Goal: Navigation & Orientation: Understand site structure

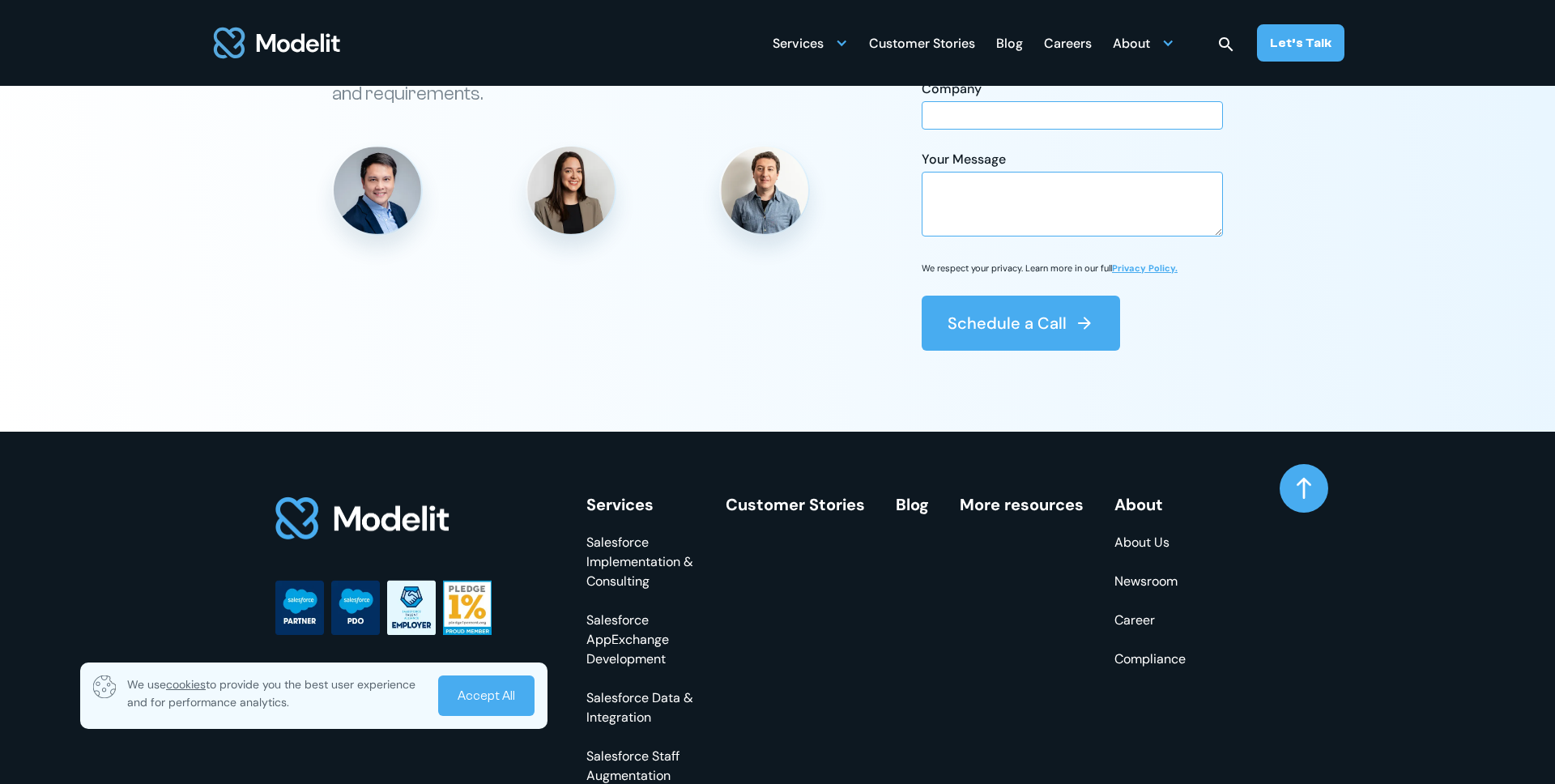
scroll to position [5766, 0]
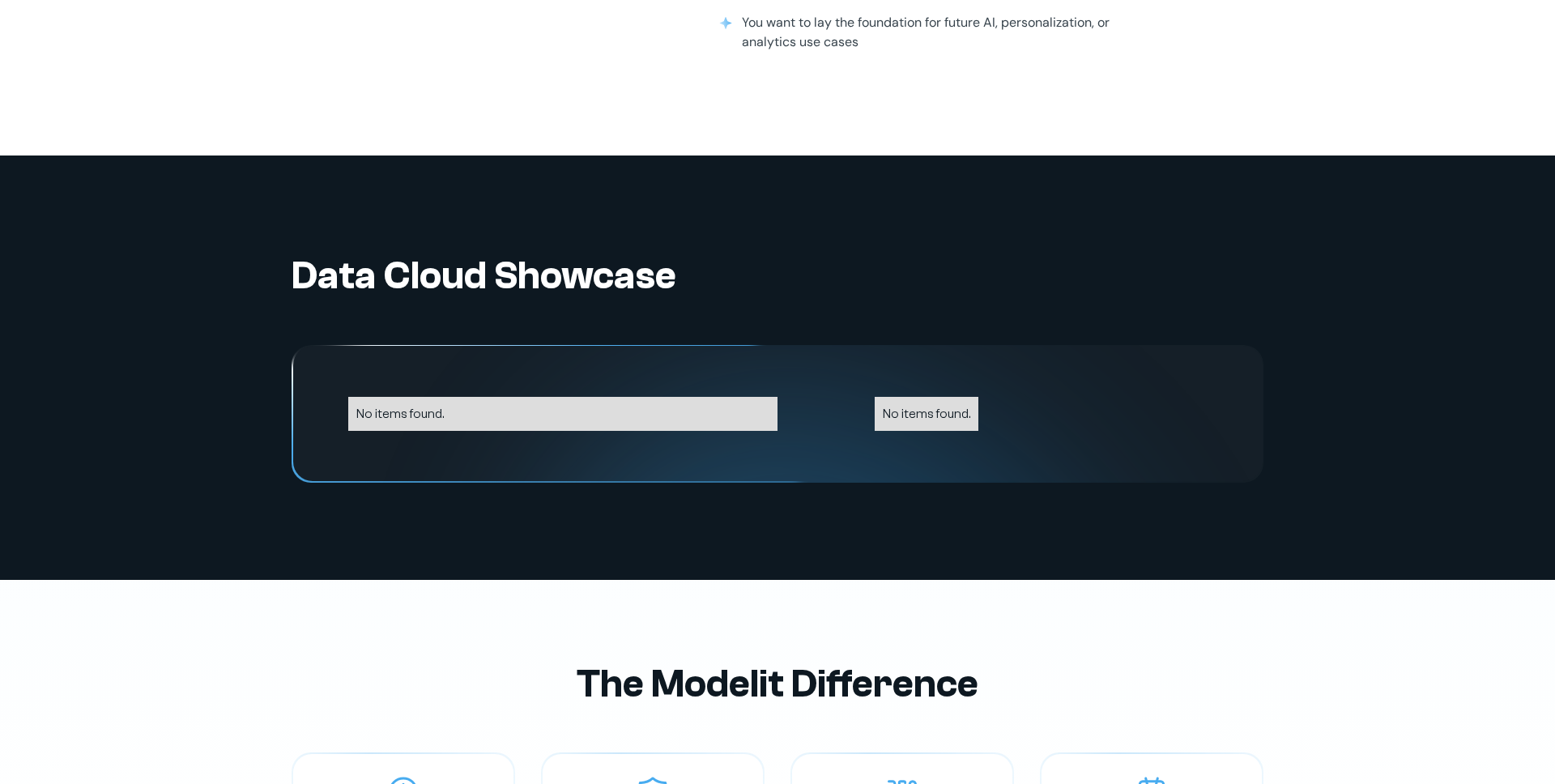
scroll to position [3360, 0]
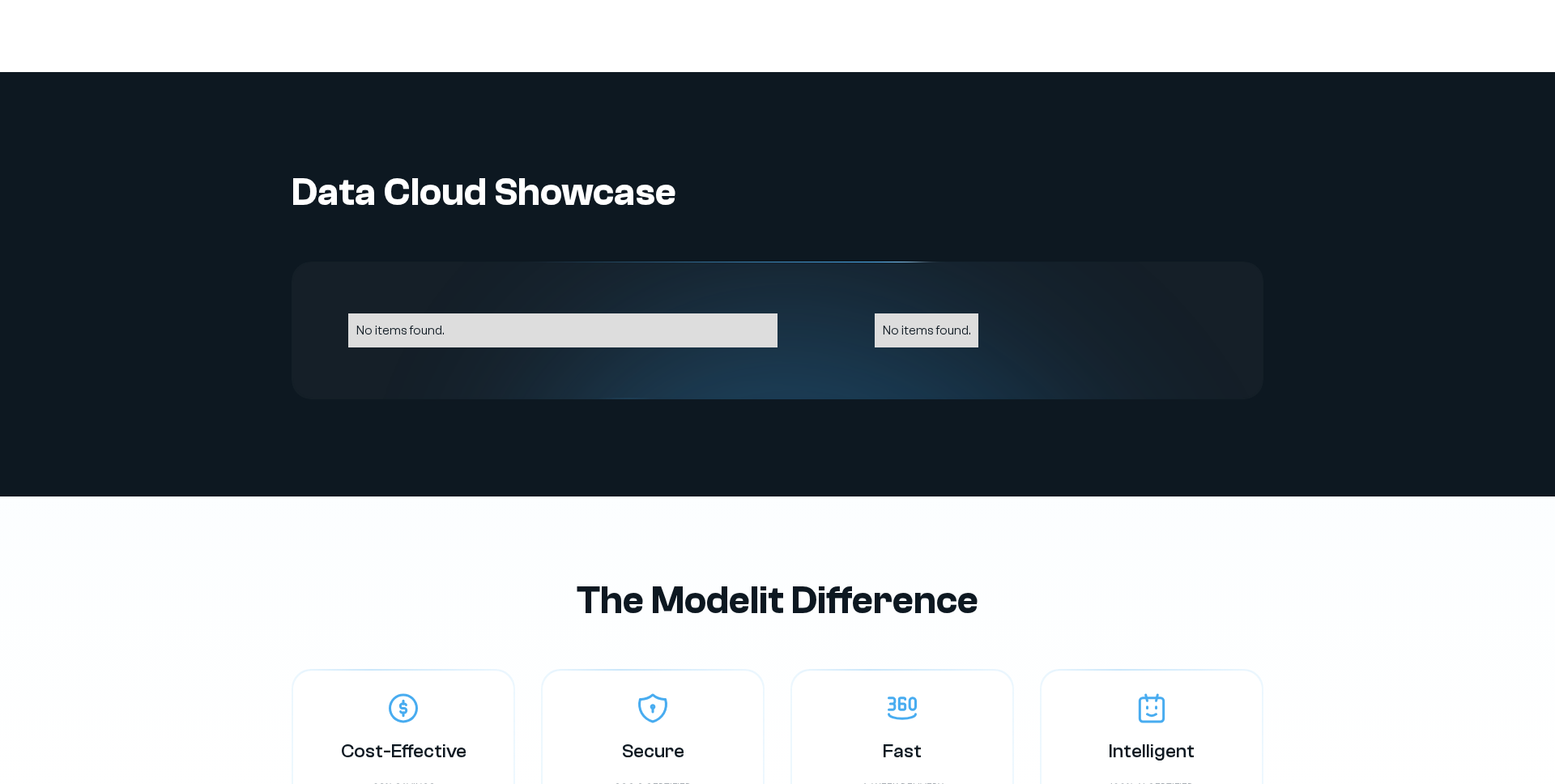
click at [400, 238] on div "Data Cloud Showcase No items found. No items found. No items found. No items fo…" at bounding box center [778, 284] width 972 height 230
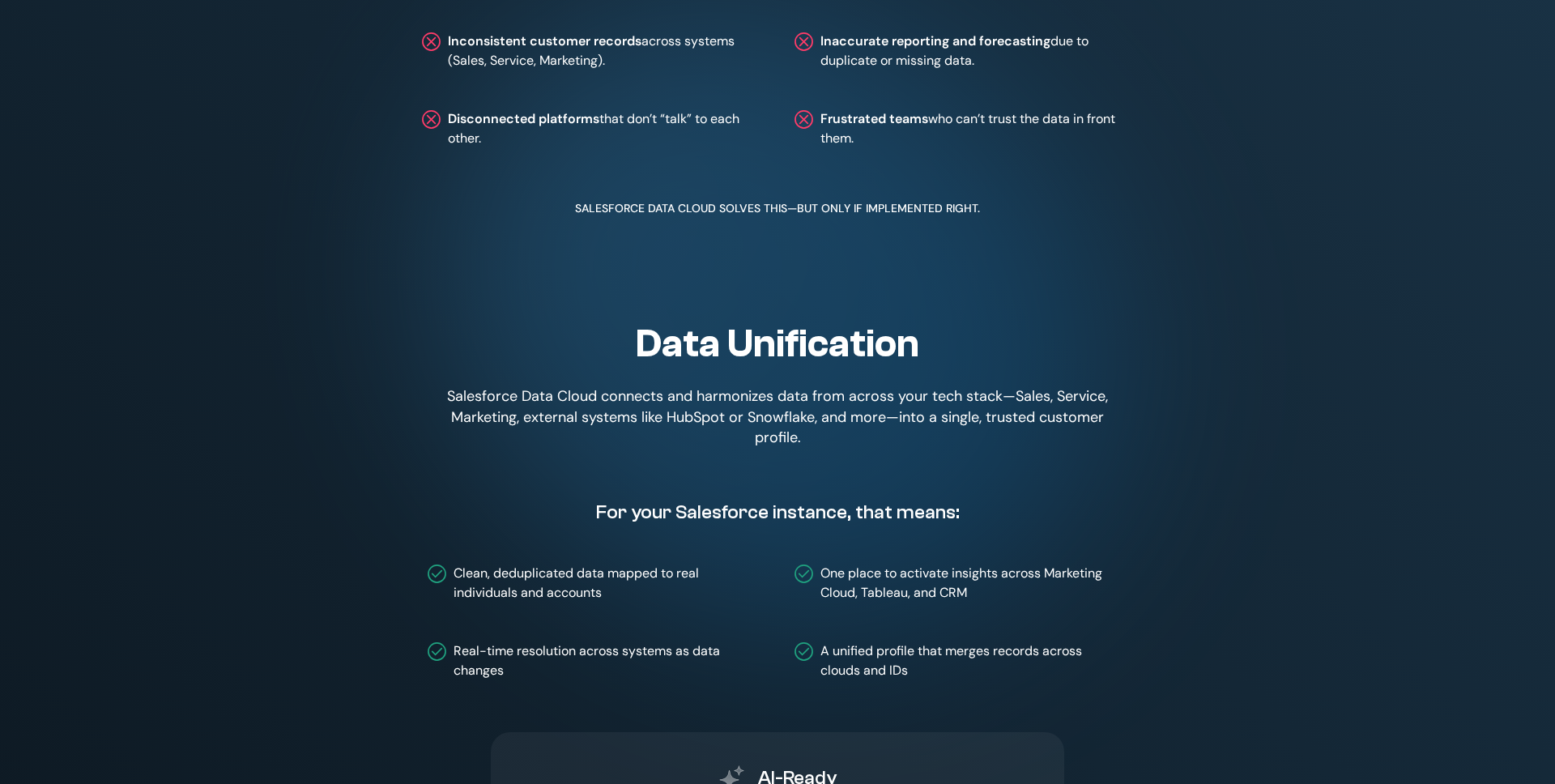
scroll to position [0, 0]
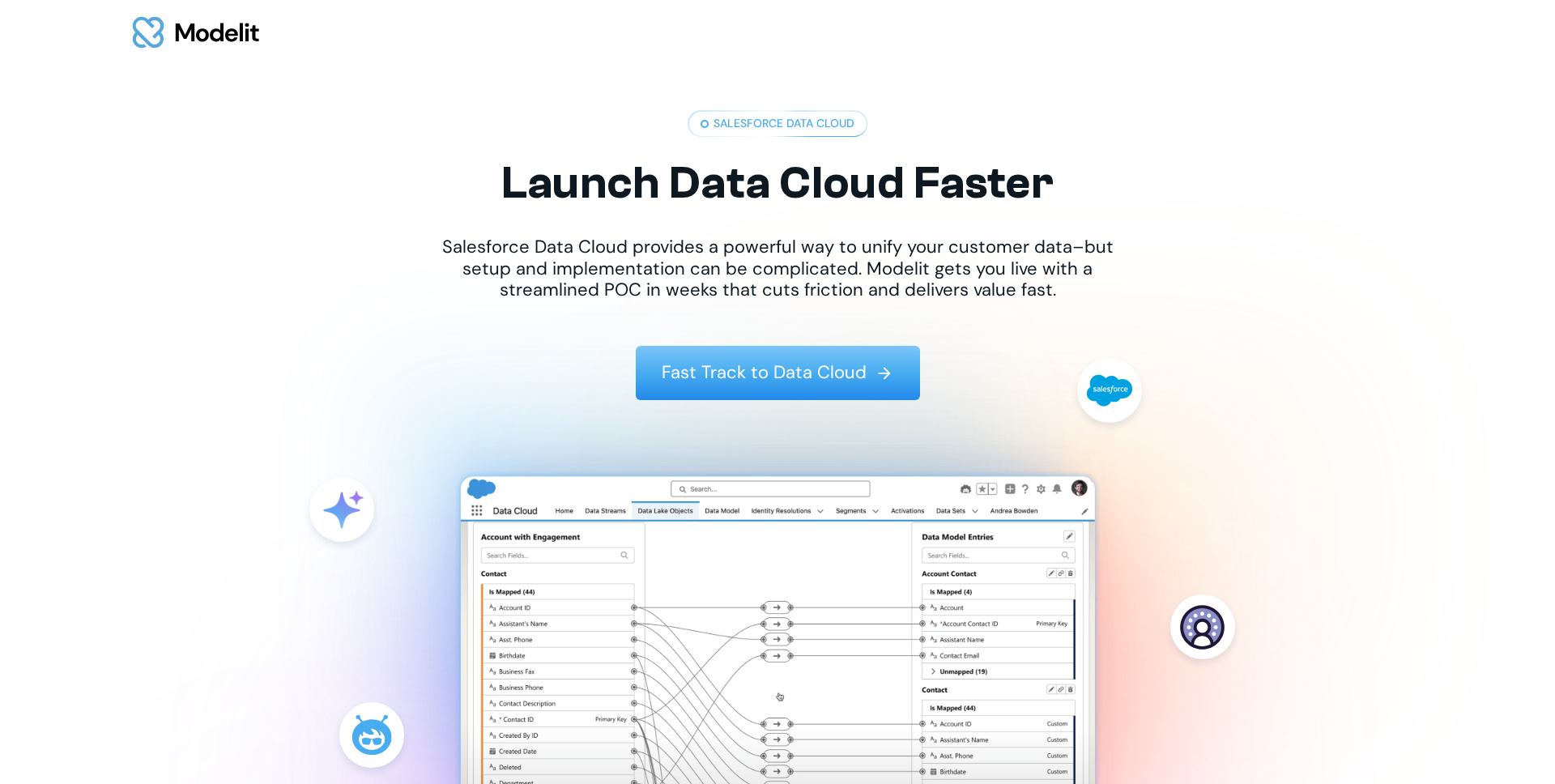
click at [204, 38] on img at bounding box center [195, 32] width 132 height 51
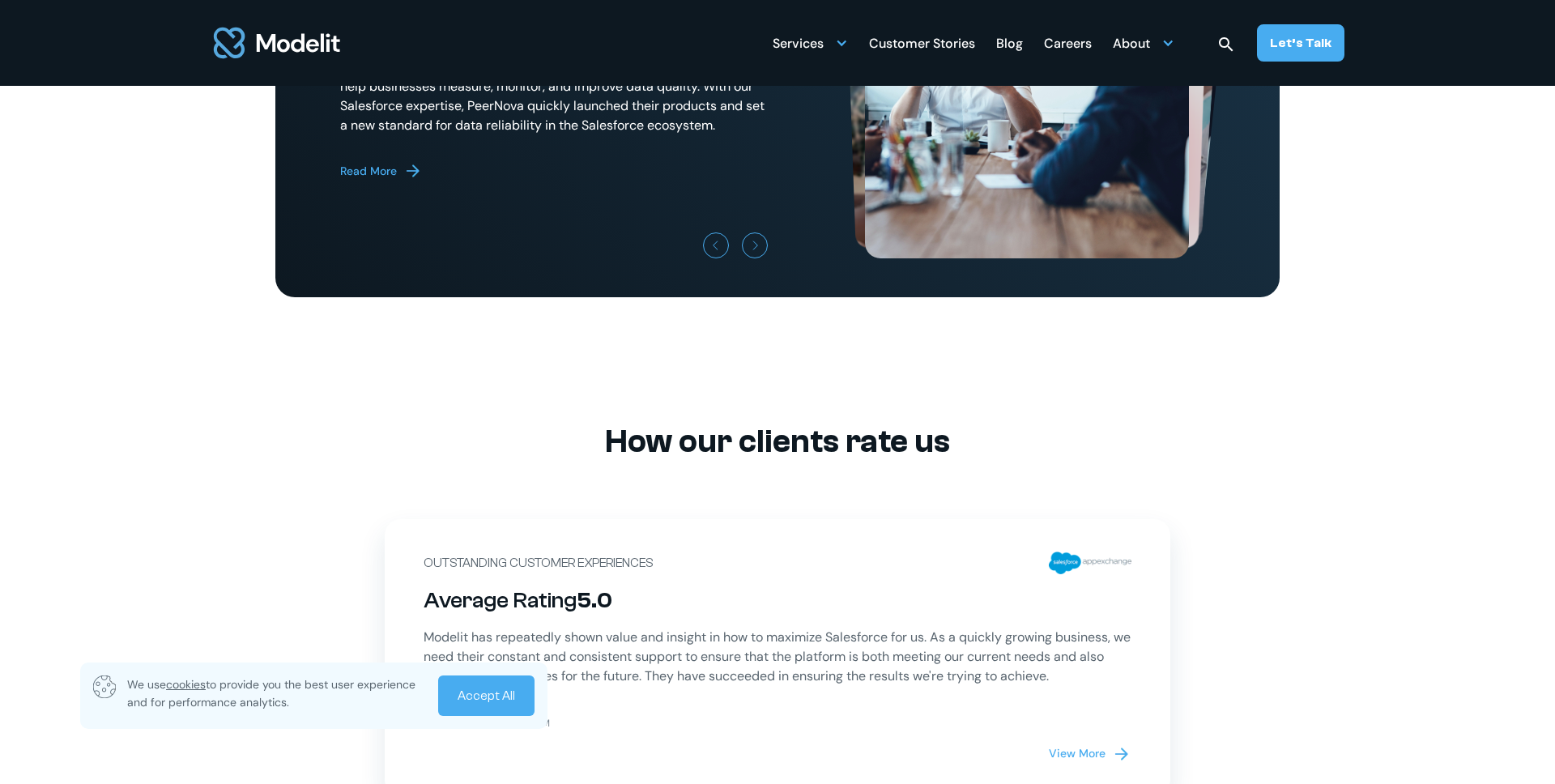
scroll to position [4529, 0]
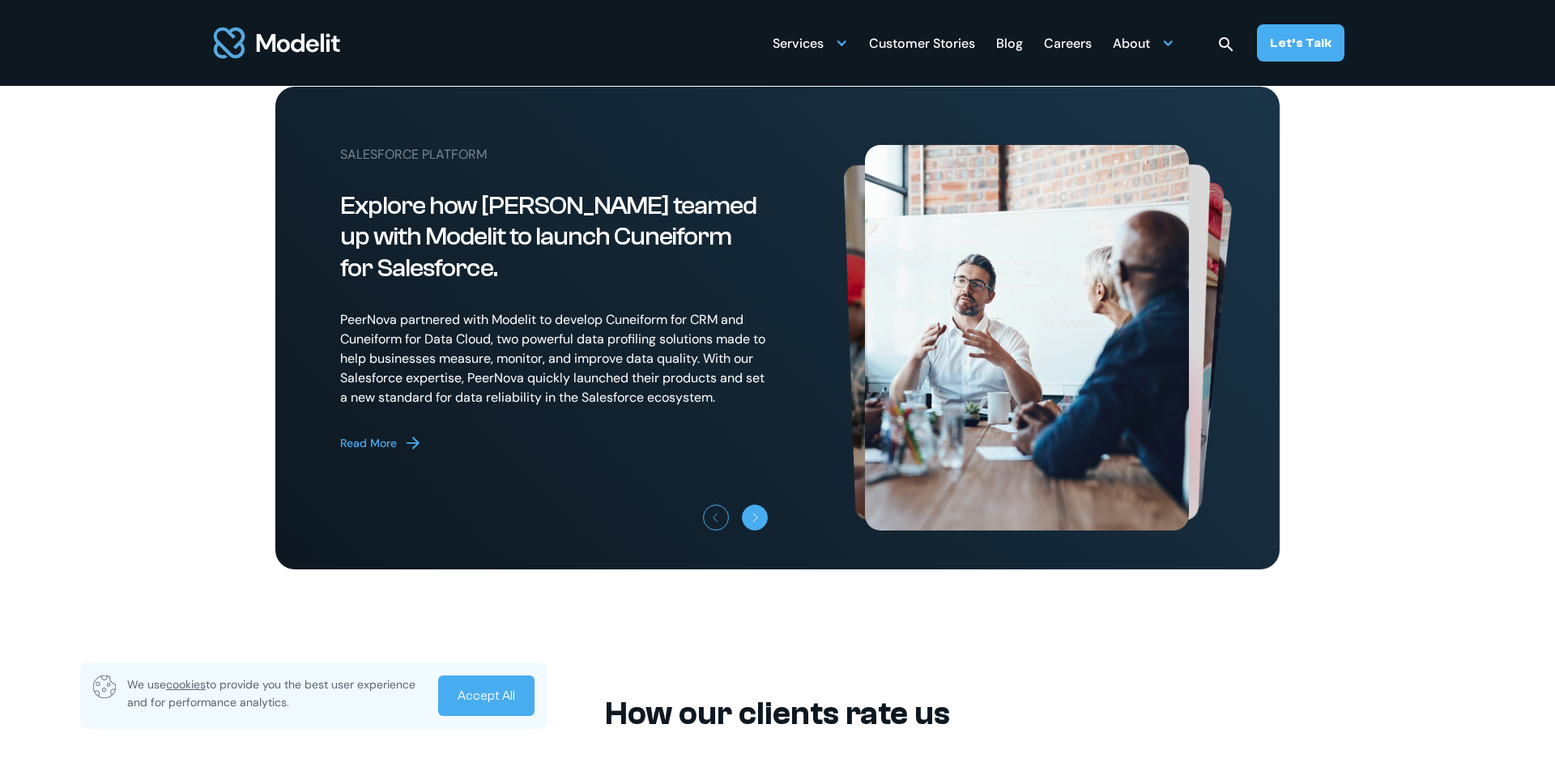
click at [762, 531] on link "Next slide" at bounding box center [754, 517] width 26 height 26
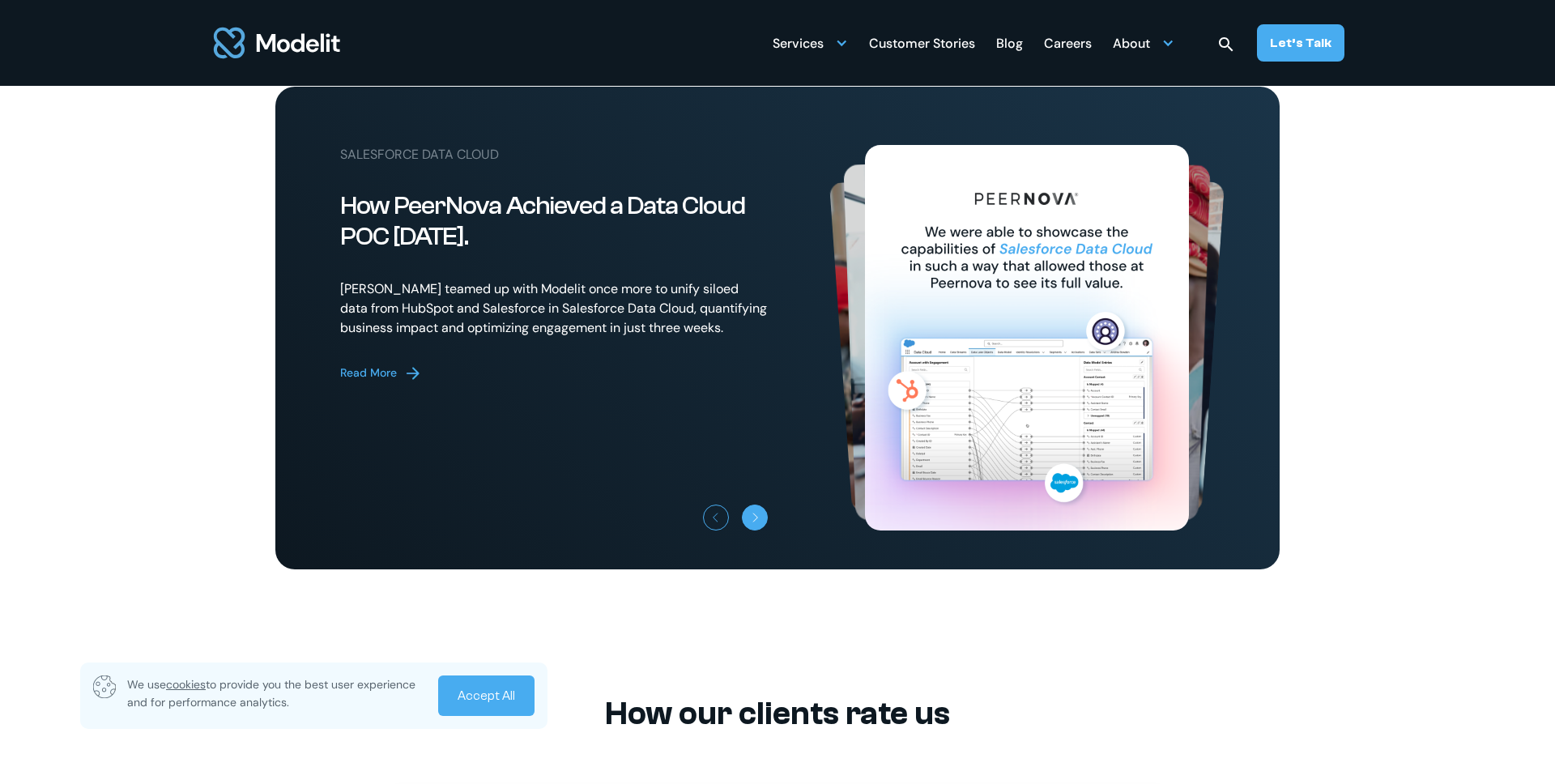
click at [762, 531] on link "Next slide" at bounding box center [754, 517] width 26 height 26
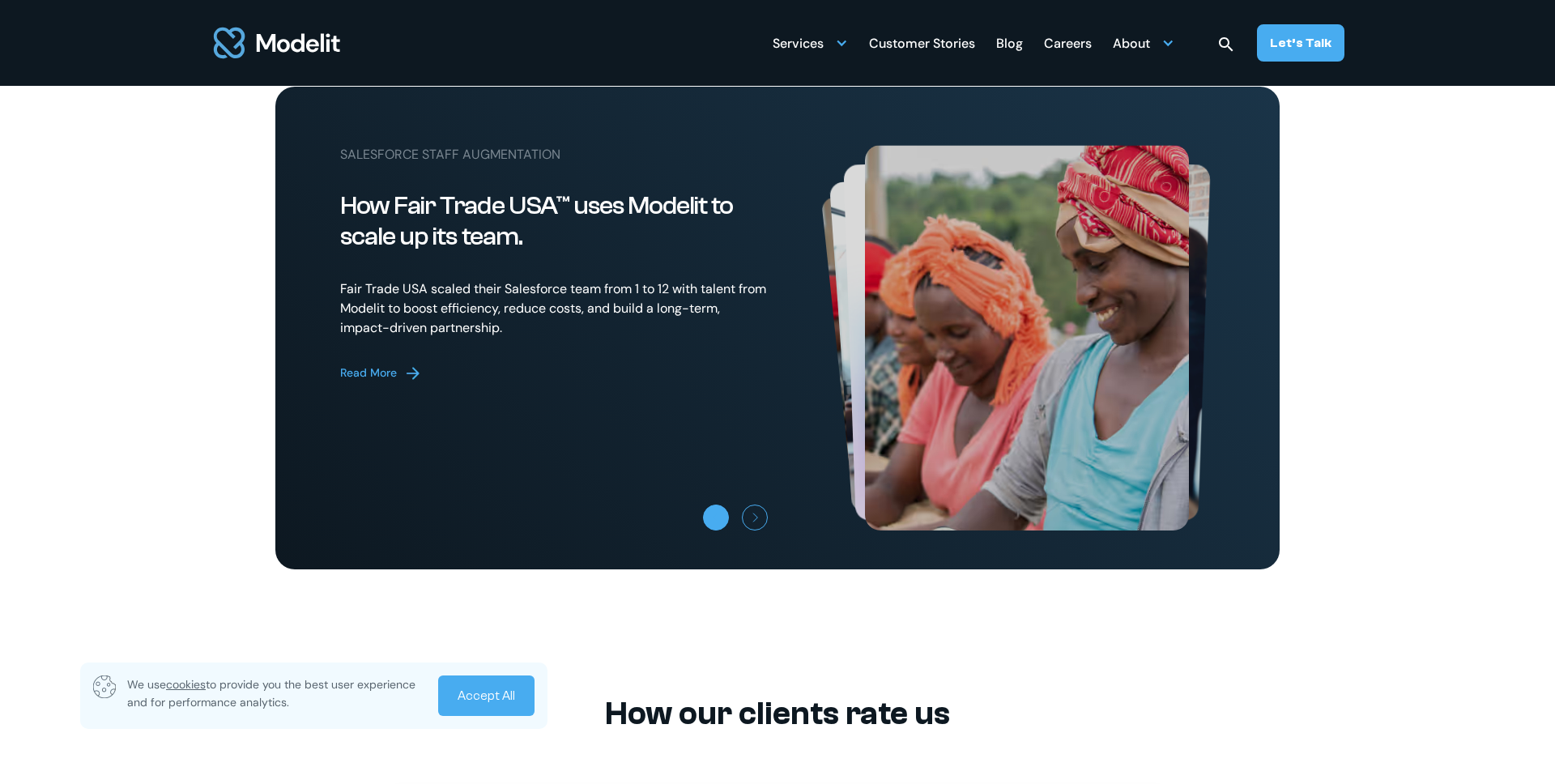
click at [707, 531] on link "Previous slide" at bounding box center [715, 517] width 26 height 26
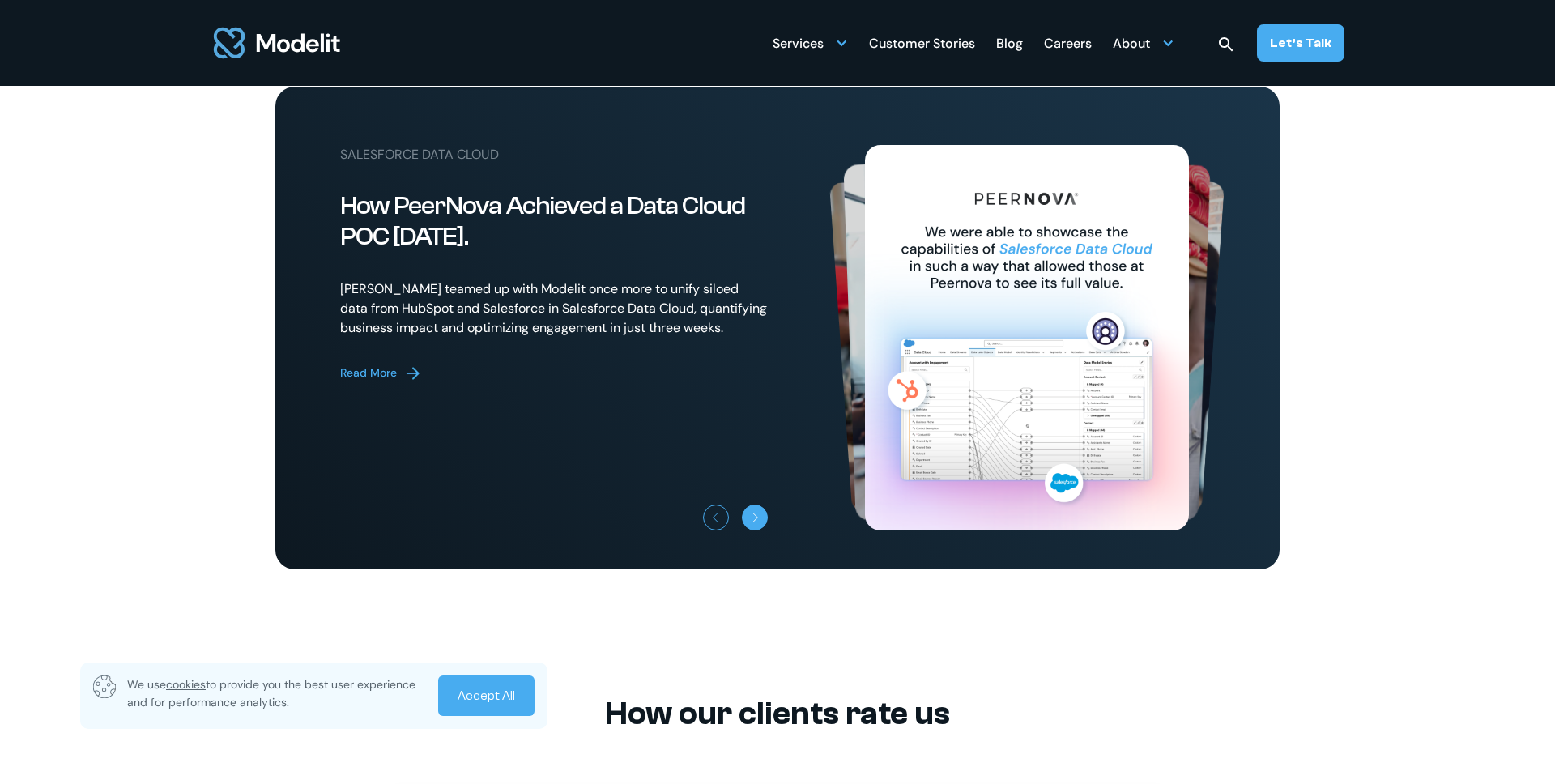
click at [752, 522] on icon "Next slide" at bounding box center [756, 517] width 10 height 10
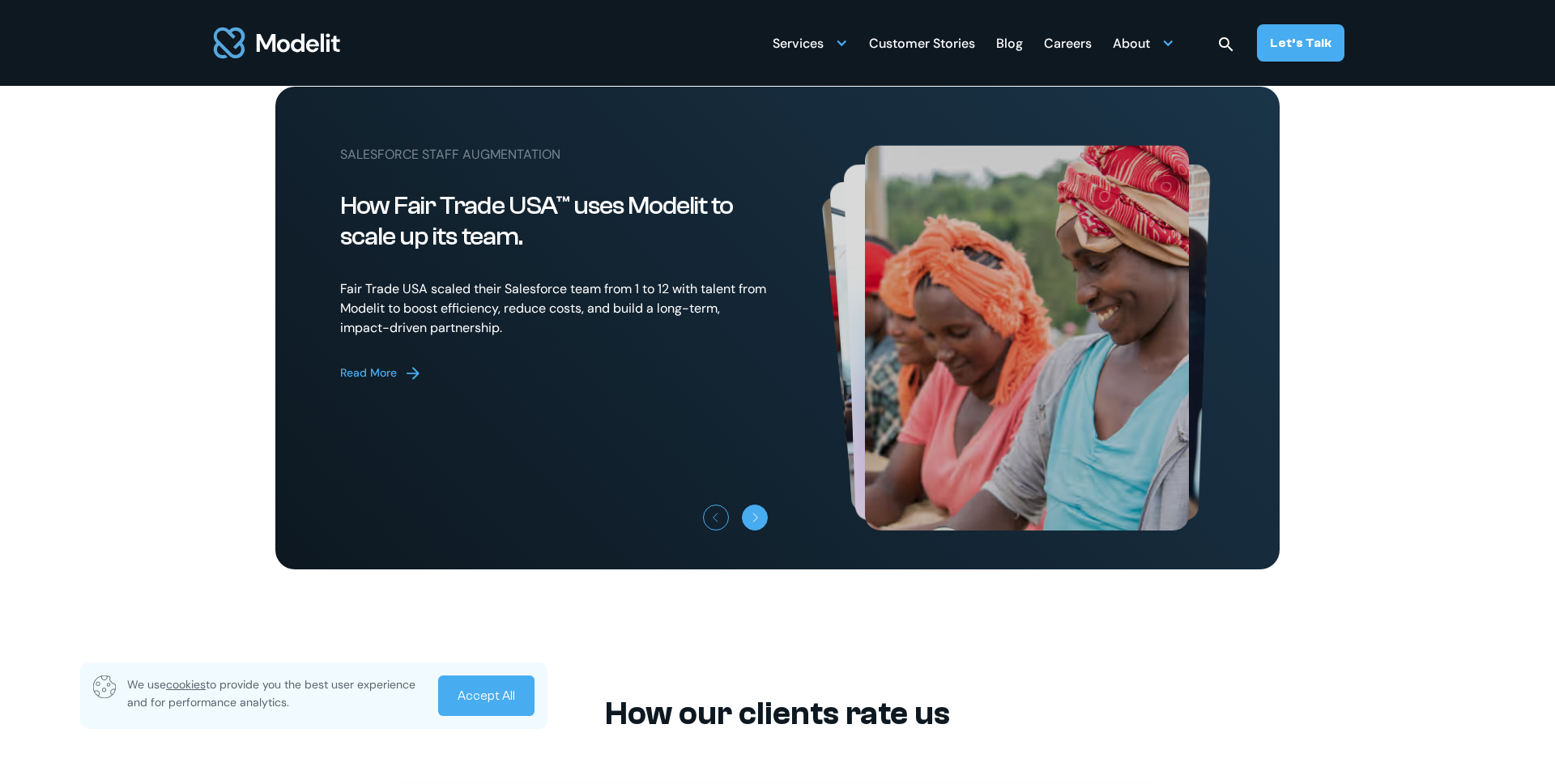
click at [752, 522] on icon "Next slide" at bounding box center [756, 517] width 10 height 10
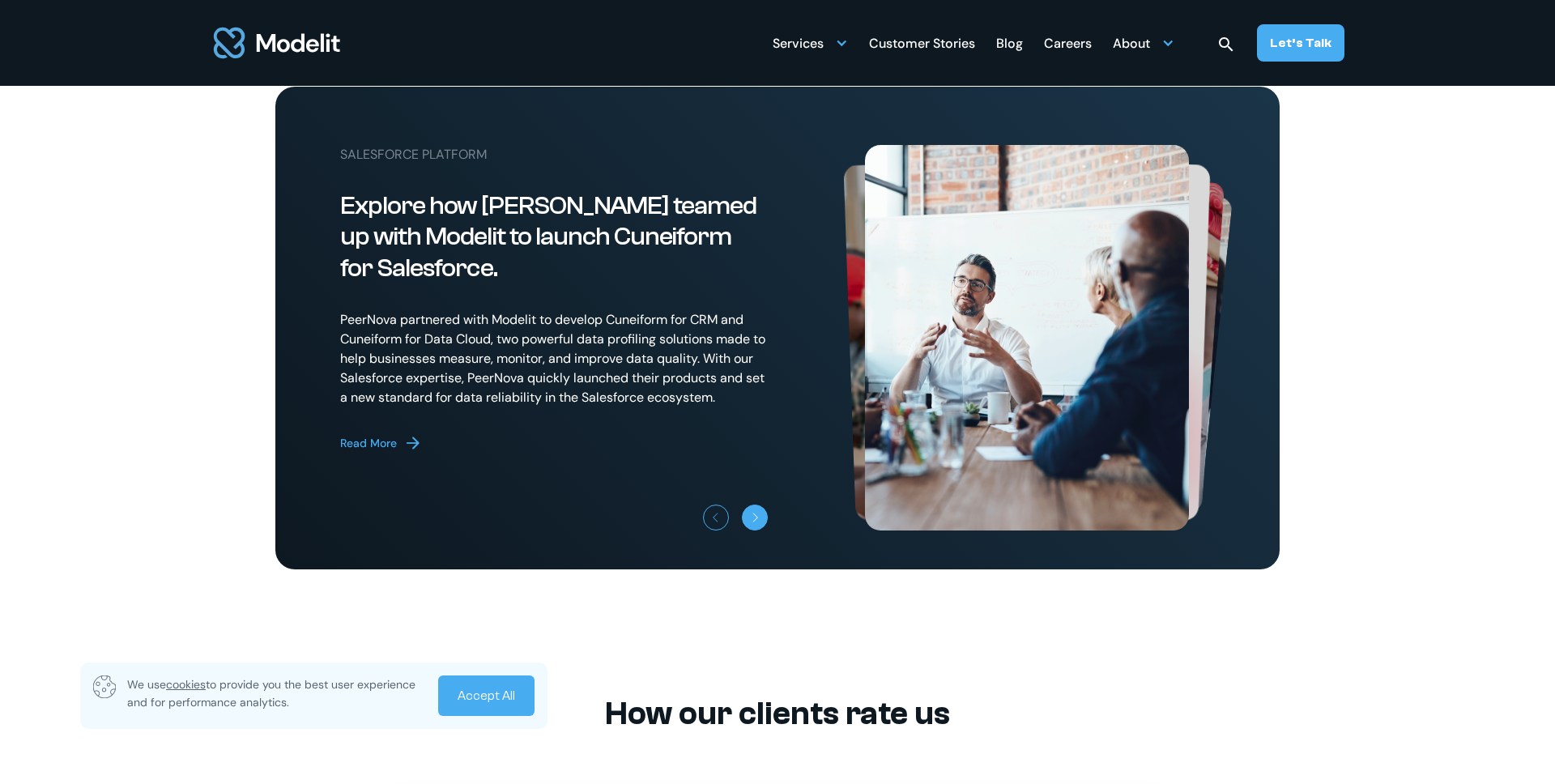
click at [752, 522] on icon "Next slide" at bounding box center [756, 517] width 10 height 10
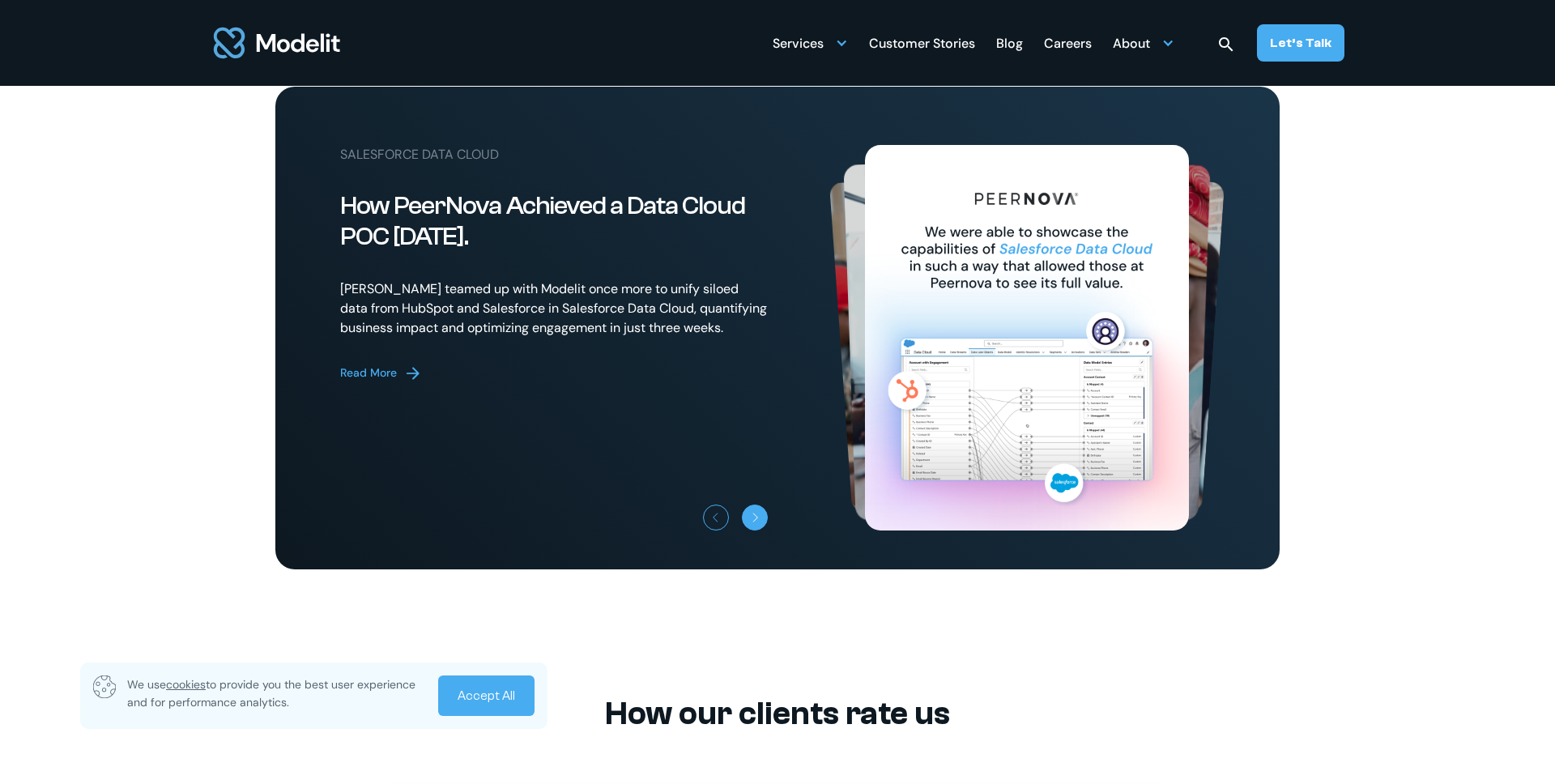
click at [752, 522] on icon "Next slide" at bounding box center [756, 517] width 10 height 10
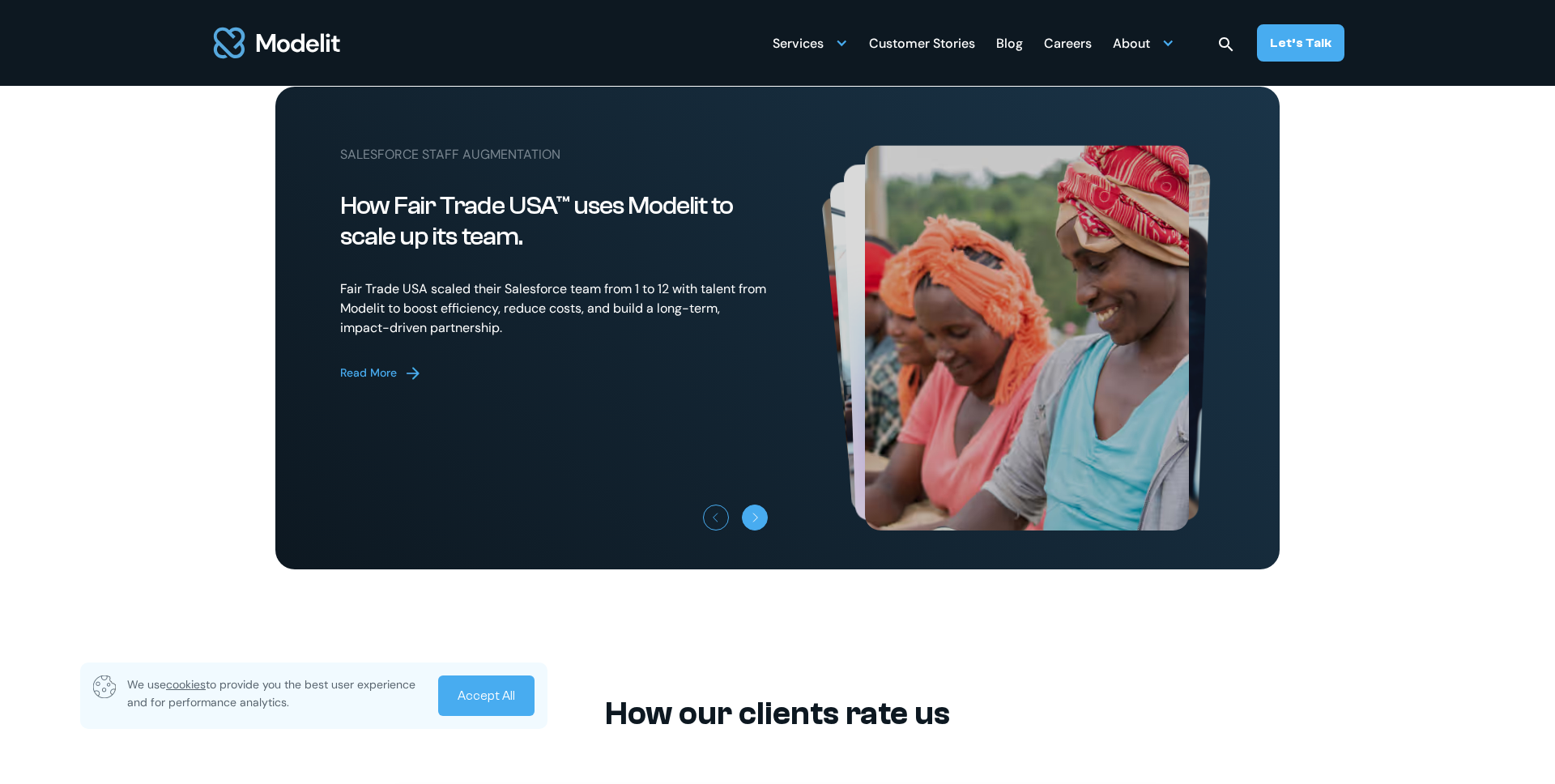
click at [752, 522] on icon "Next slide" at bounding box center [756, 517] width 10 height 10
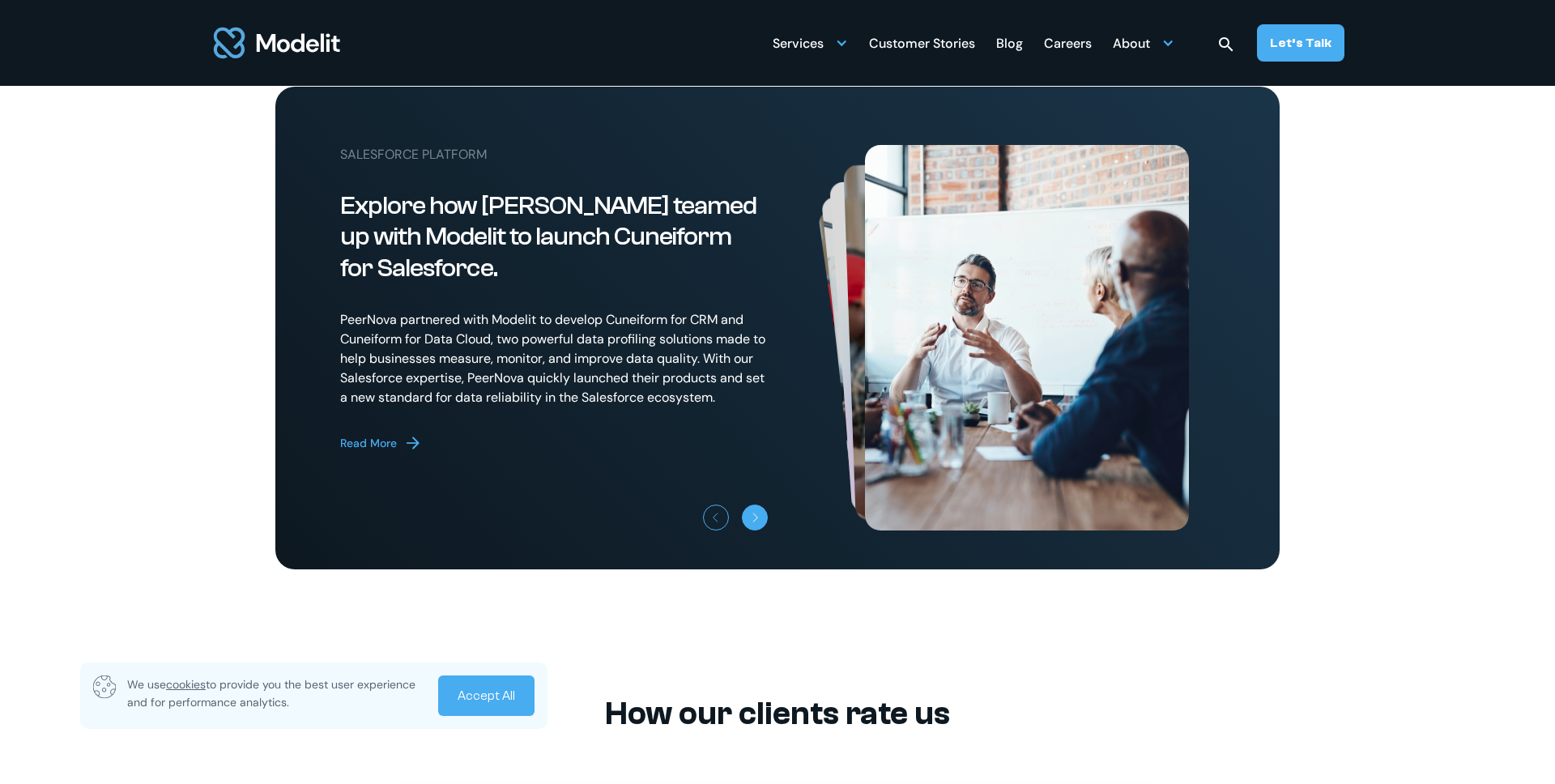
click at [752, 522] on icon "Next slide" at bounding box center [756, 517] width 10 height 10
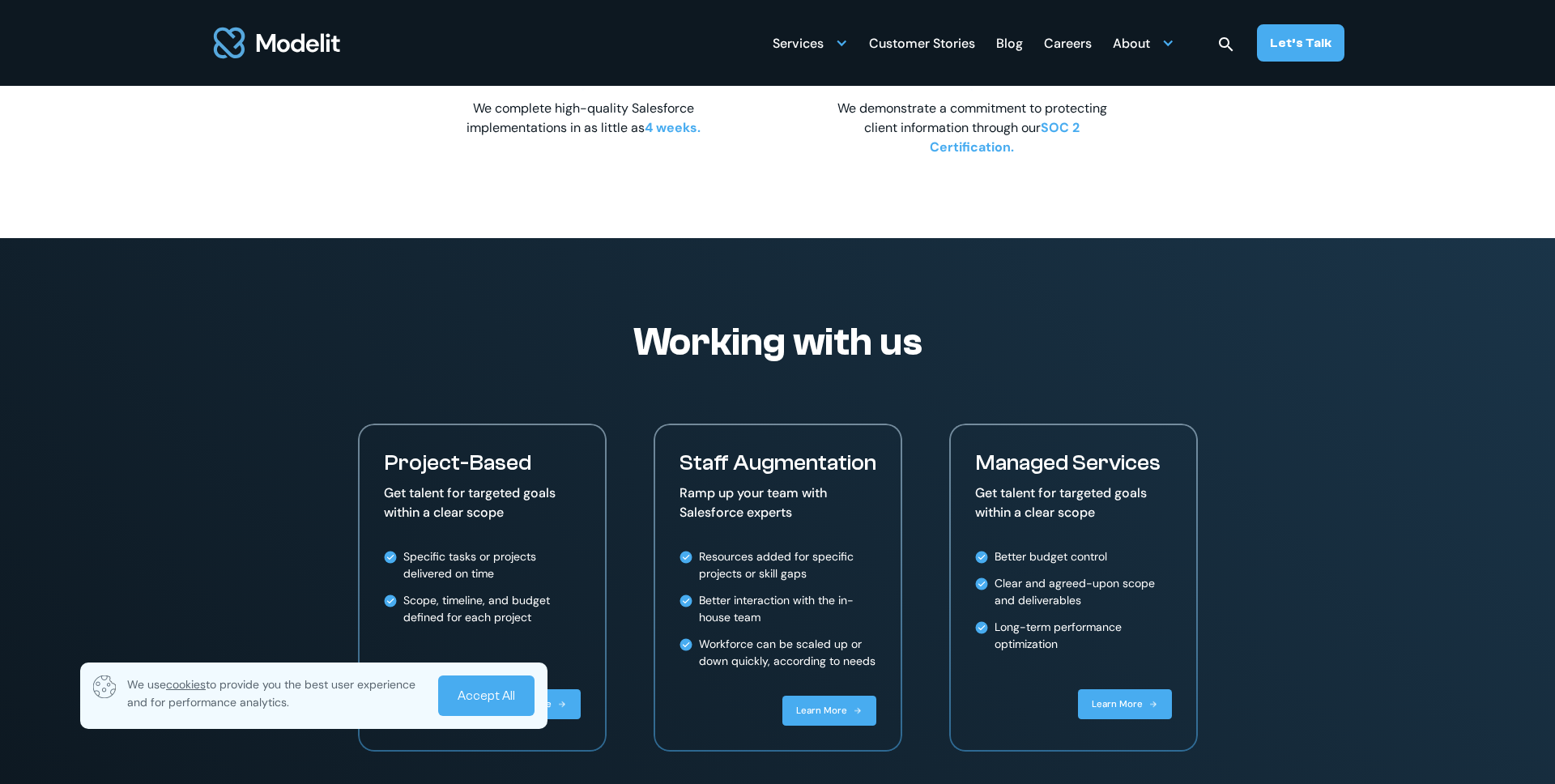
scroll to position [0, 0]
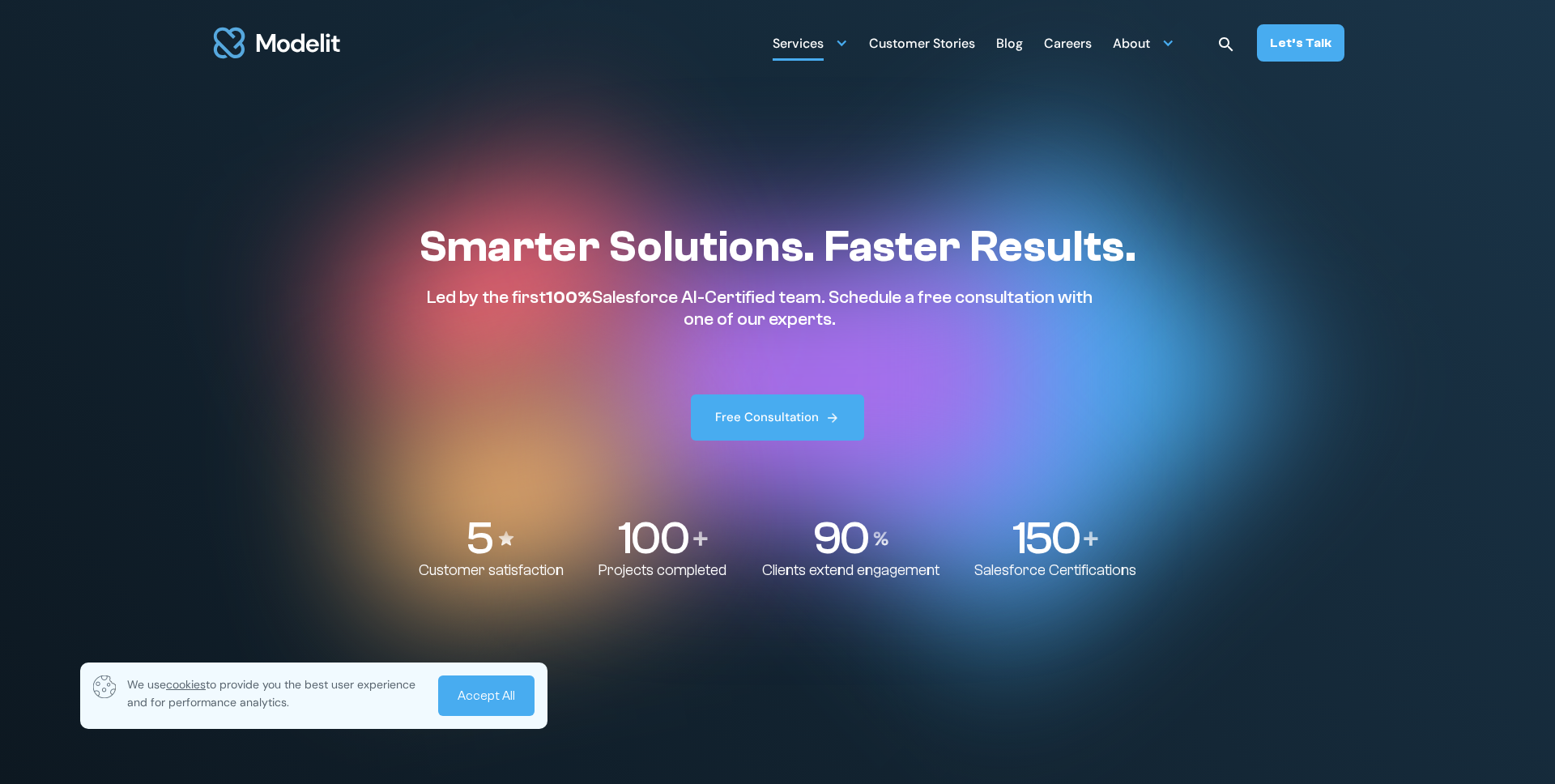
click at [832, 37] on div "Services" at bounding box center [810, 42] width 75 height 31
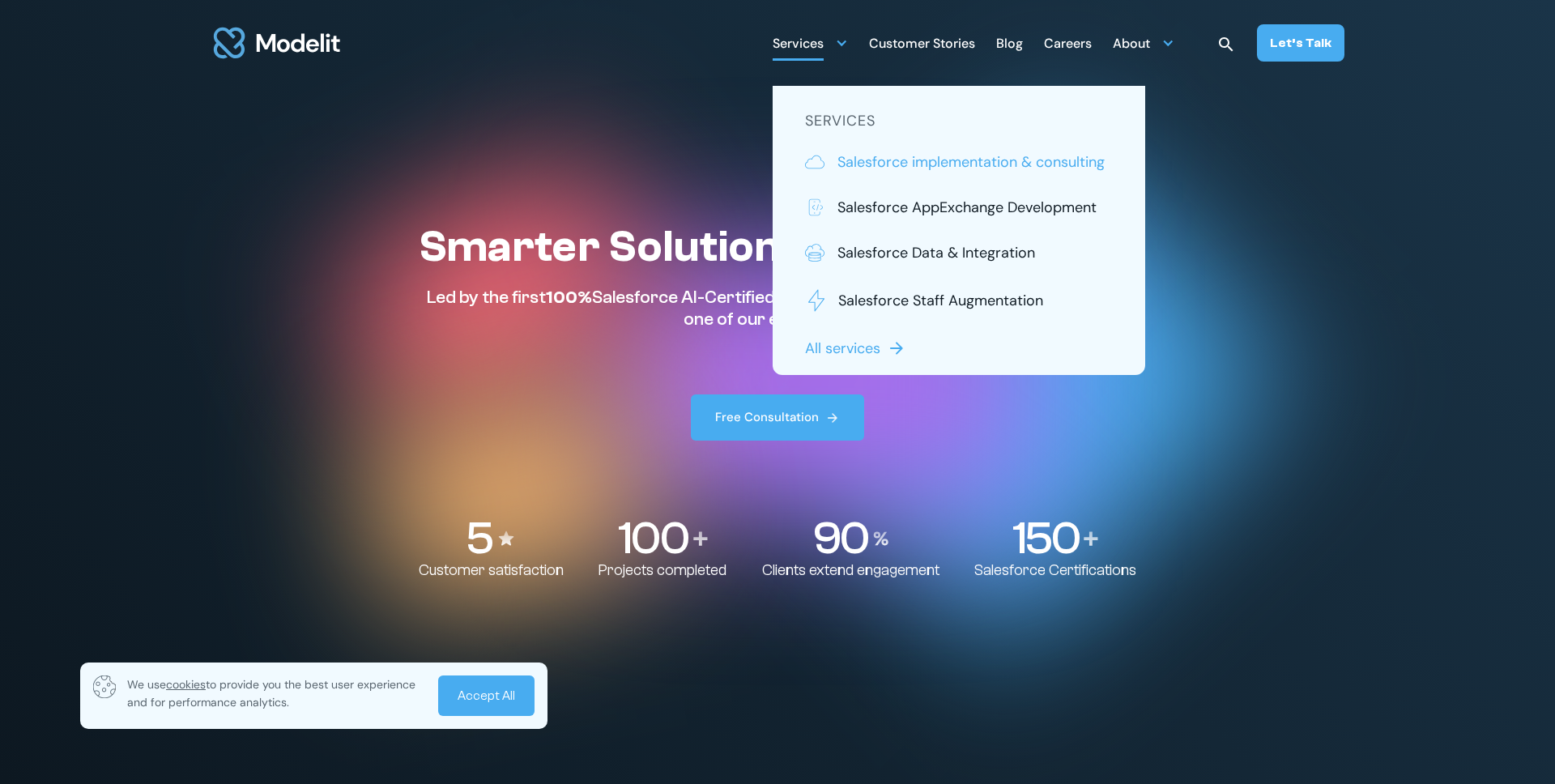
click at [876, 157] on p "Salesforce implementation & consulting" at bounding box center [970, 161] width 267 height 21
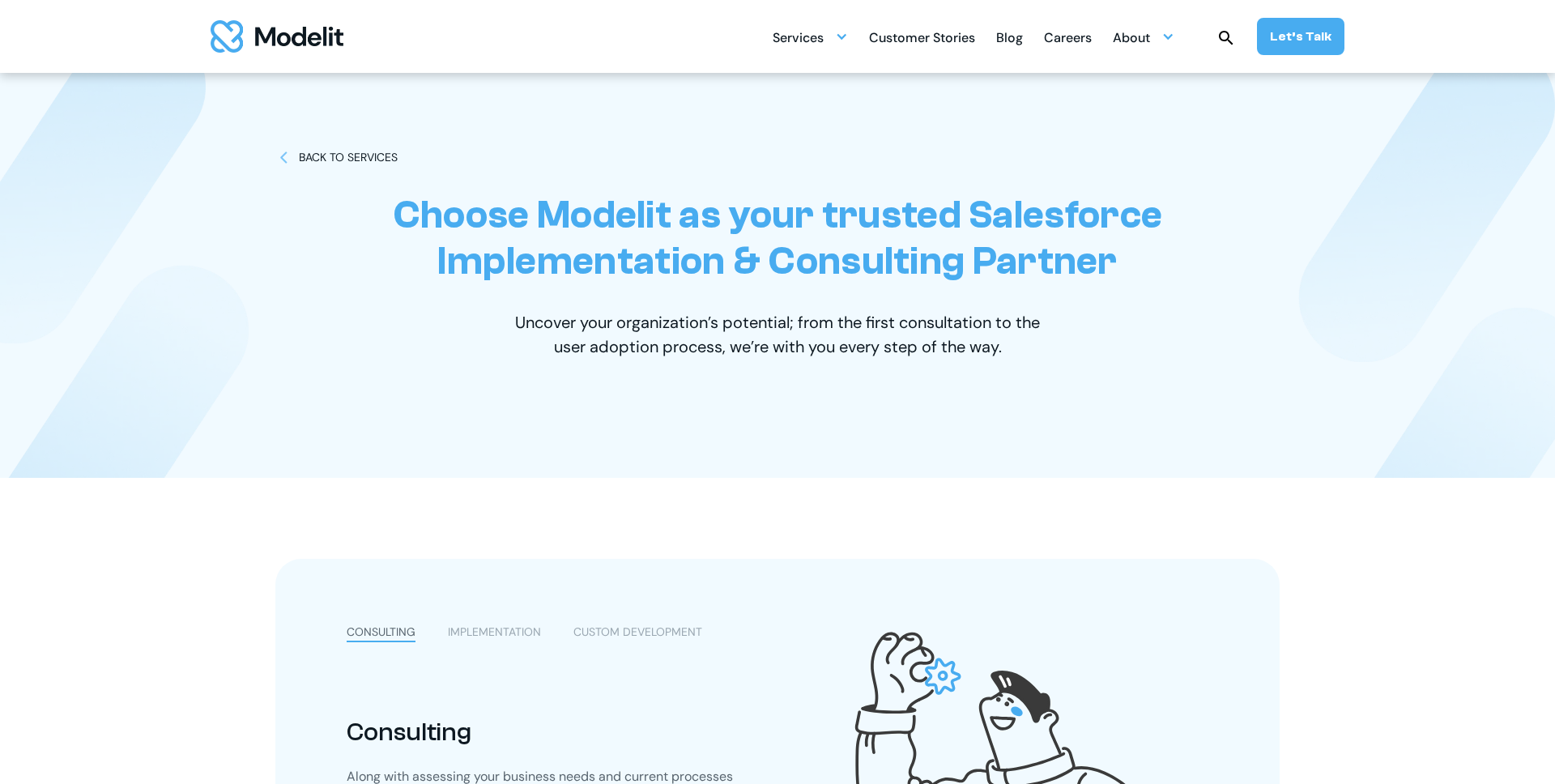
click at [932, 41] on div "Customer Stories" at bounding box center [922, 39] width 106 height 31
click at [1023, 37] on div "Blog" at bounding box center [1009, 39] width 26 height 31
click at [1079, 38] on div "Careers" at bounding box center [1068, 39] width 48 height 31
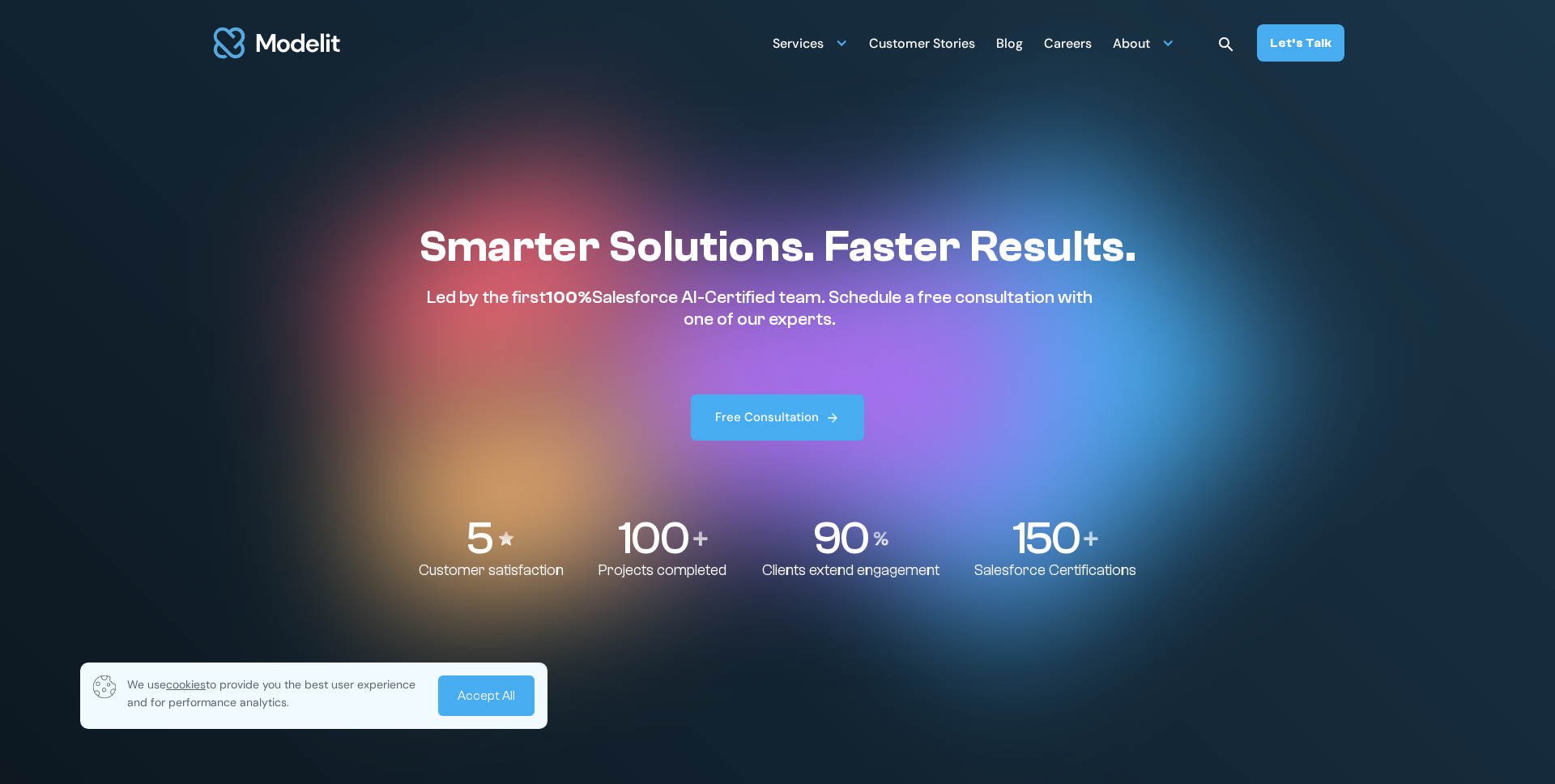
click at [929, 54] on div "Customer Stories" at bounding box center [922, 45] width 106 height 31
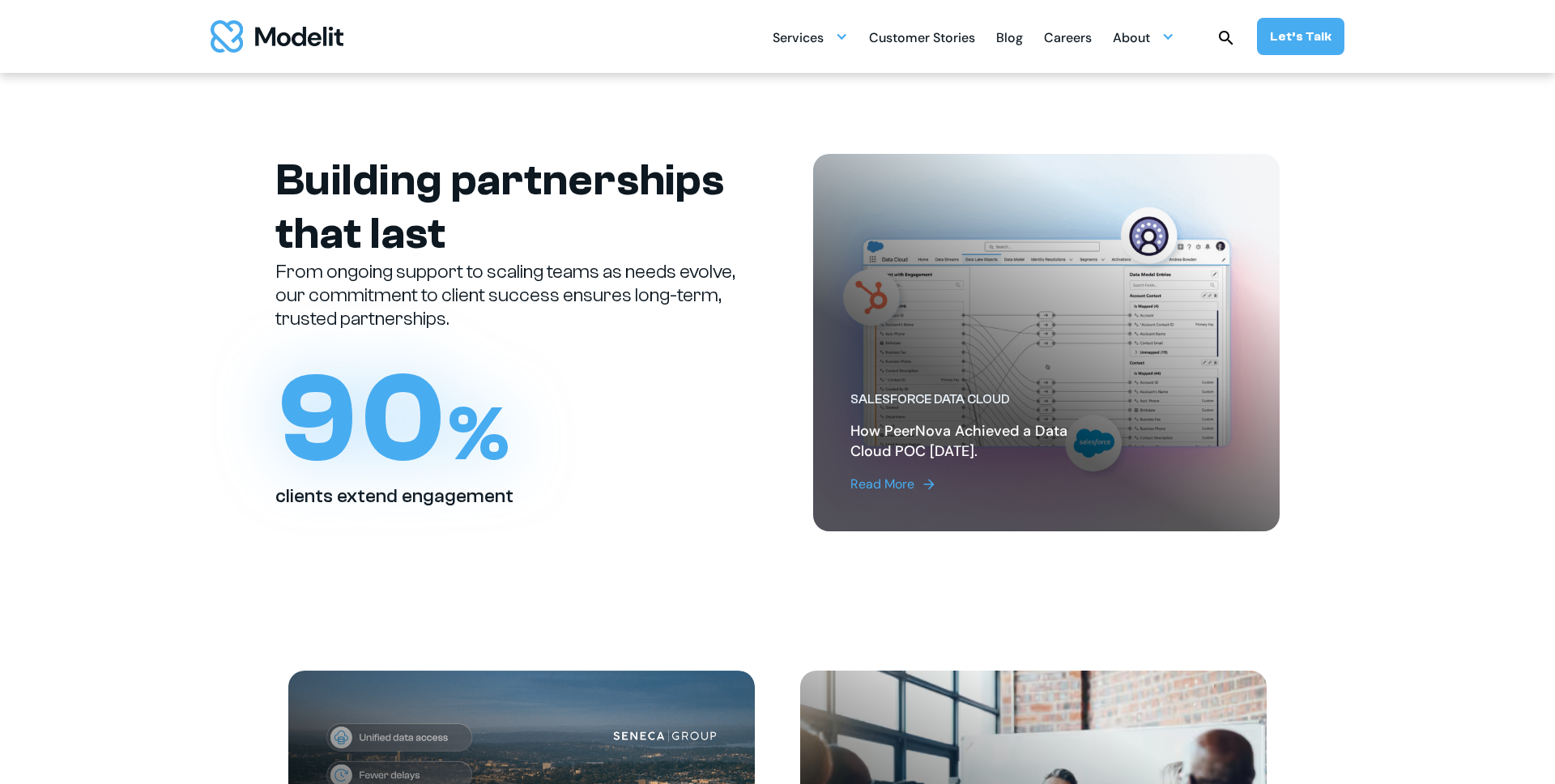
click at [195, 347] on section "Building partnerships that last From ongoing support to scaling teams as needs …" at bounding box center [778, 342] width 1555 height 539
click at [1004, 41] on div "Blog" at bounding box center [1009, 39] width 26 height 31
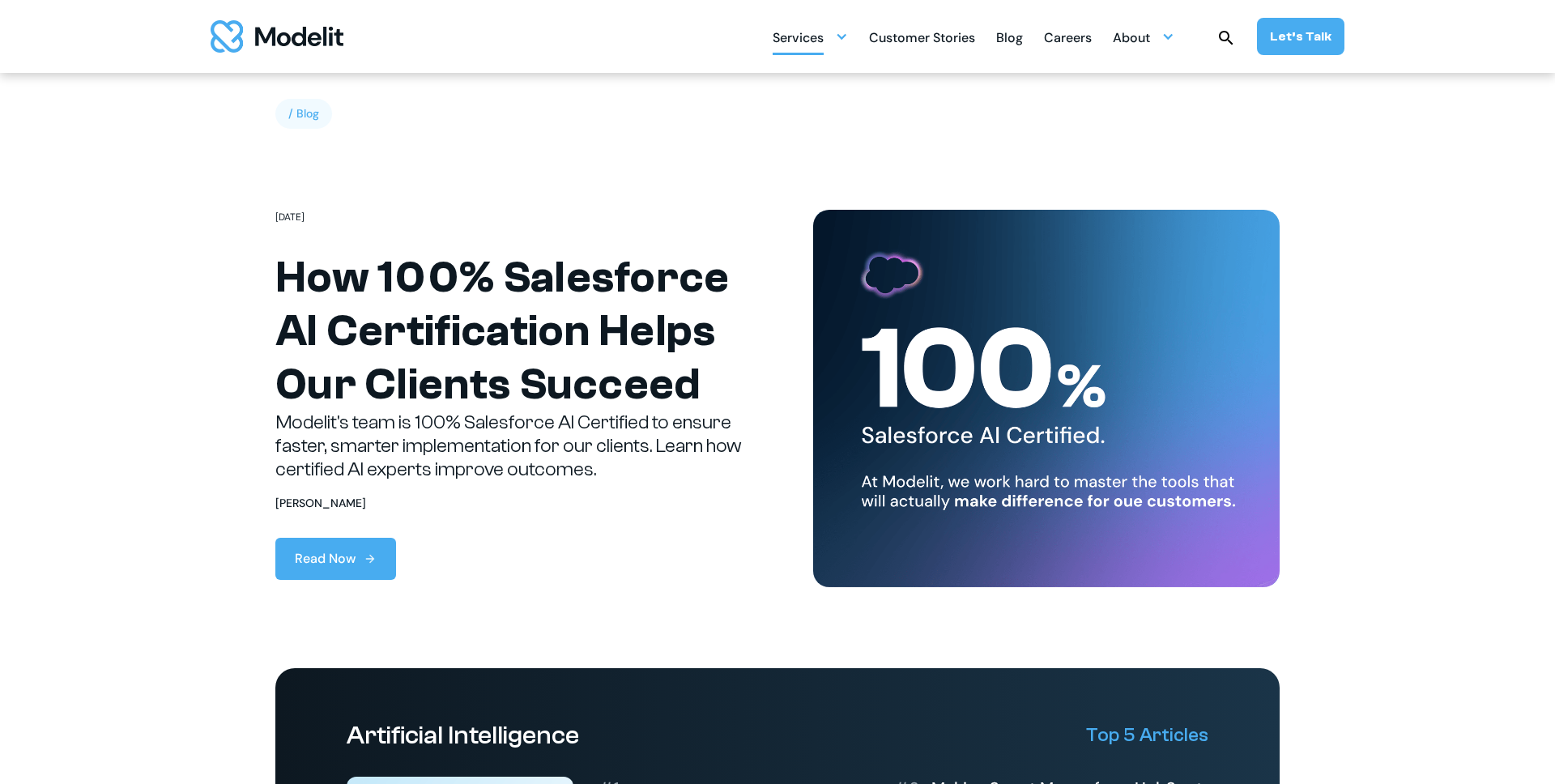
click at [848, 32] on div at bounding box center [841, 36] width 13 height 13
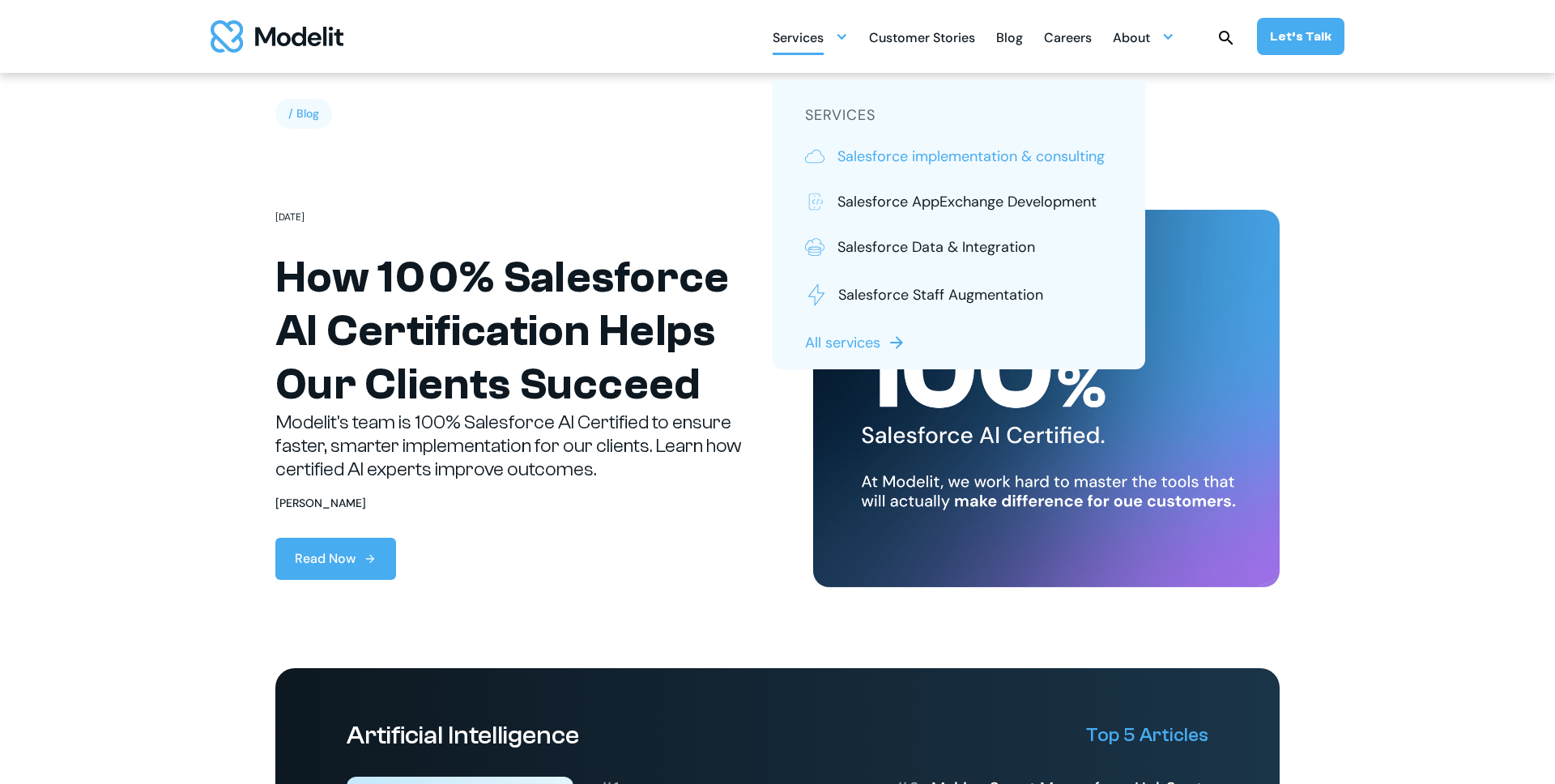
click at [868, 154] on p "Salesforce implementation & consulting" at bounding box center [970, 156] width 267 height 21
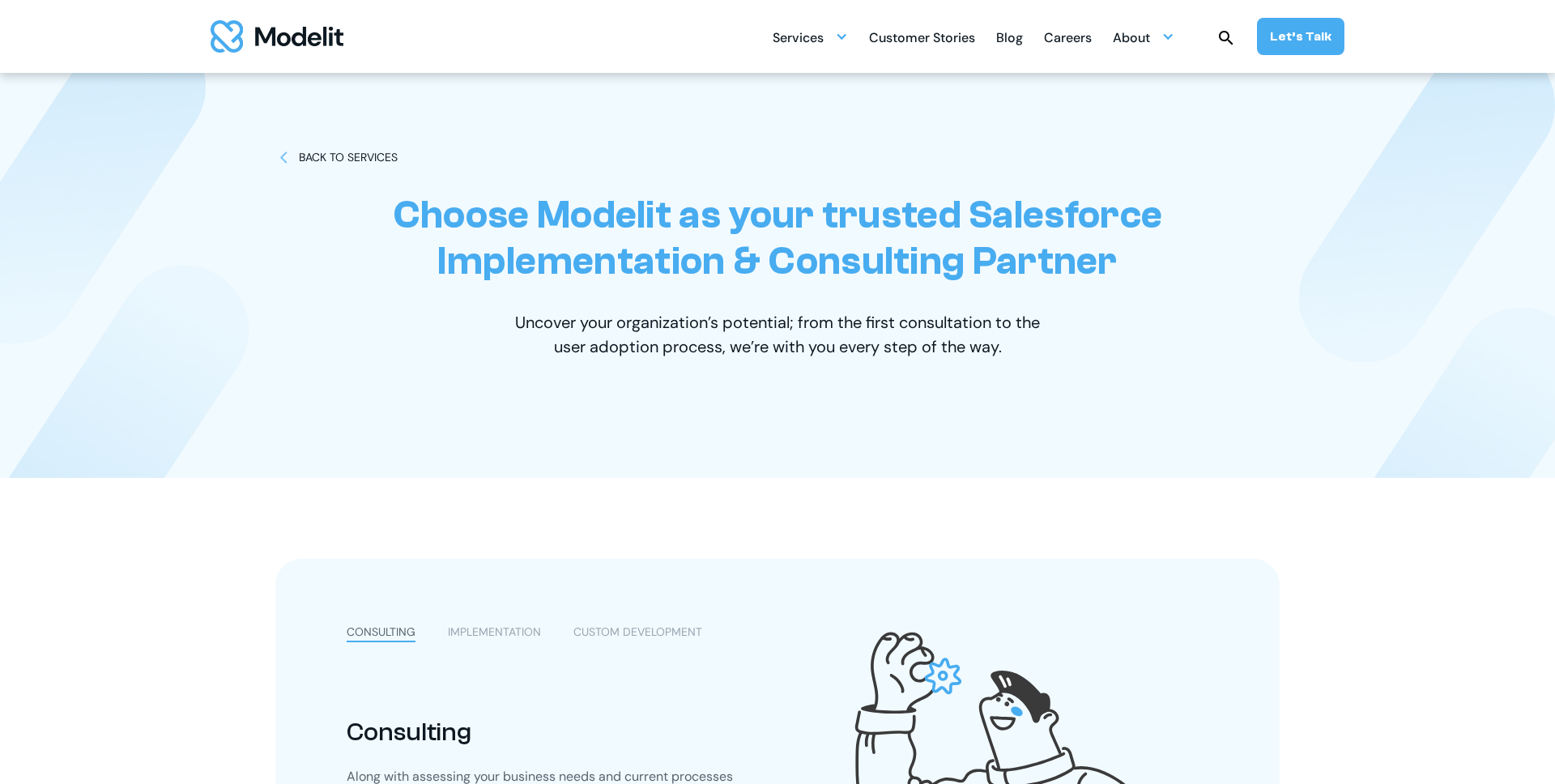
click at [274, 31] on img "home" at bounding box center [277, 36] width 132 height 32
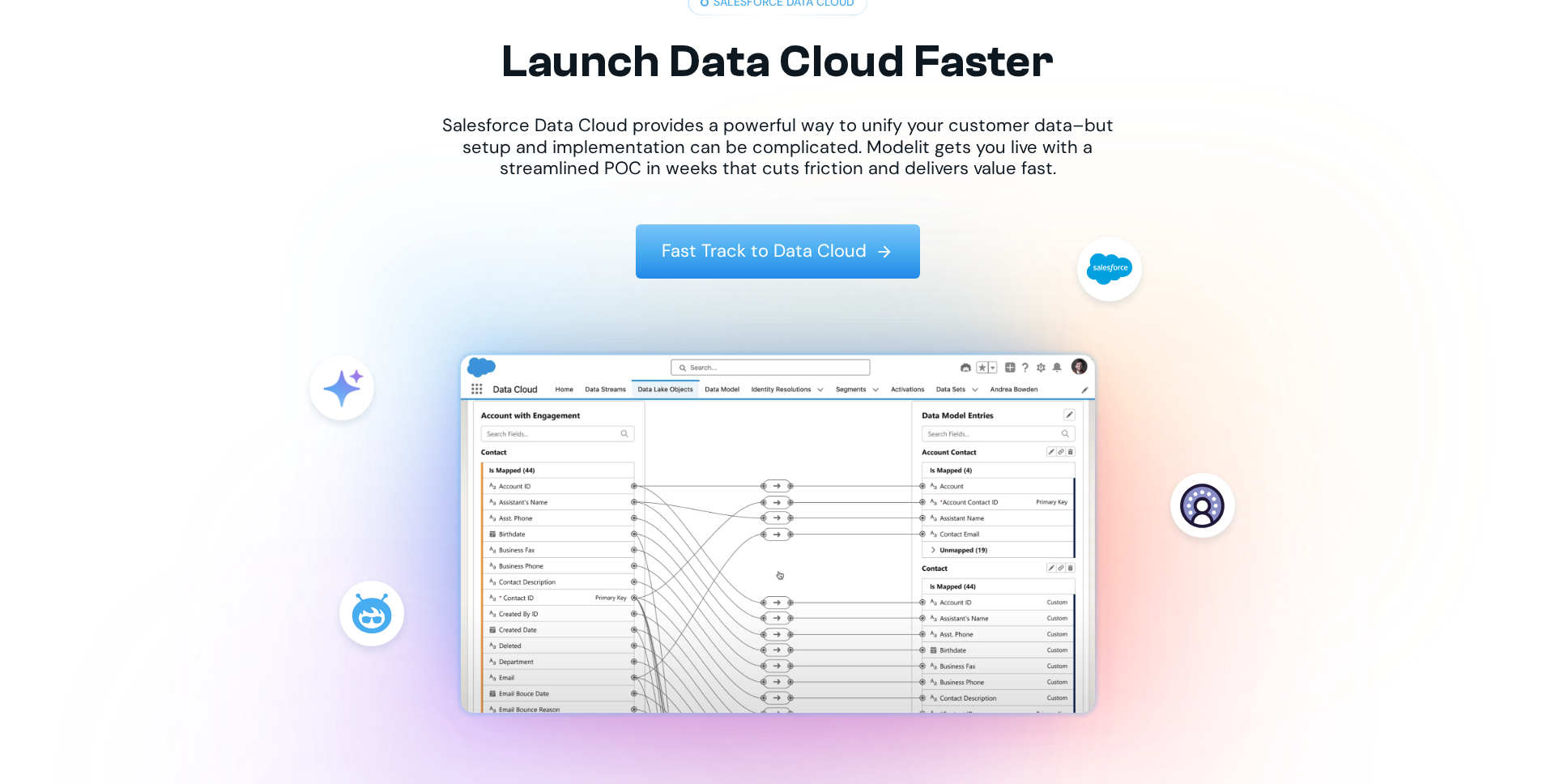
scroll to position [299, 0]
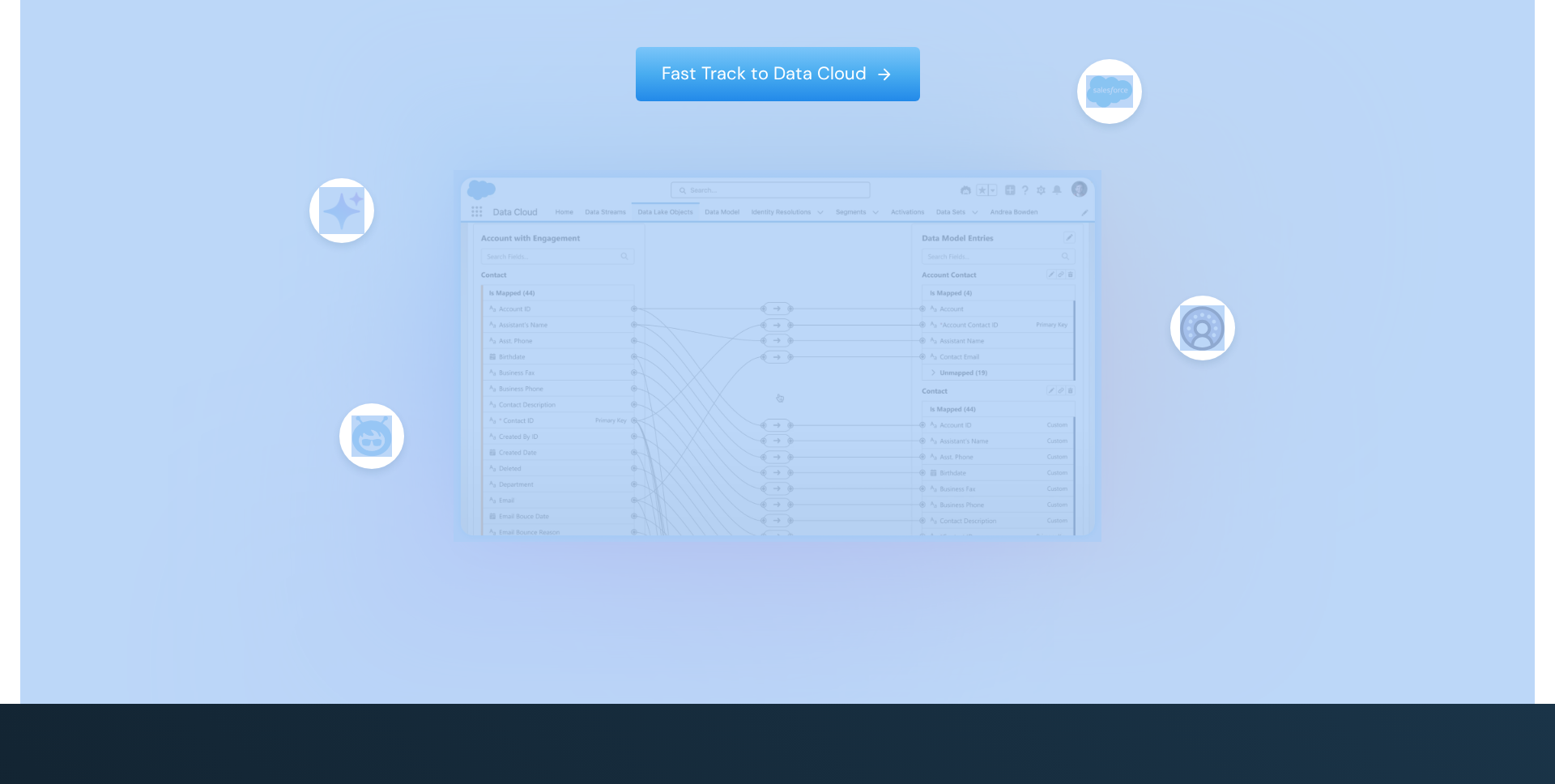
drag, startPoint x: 370, startPoint y: 470, endPoint x: 363, endPoint y: 560, distance: 90.3
click at [436, 541] on div at bounding box center [778, 355] width 682 height 372
click at [1476, 348] on img at bounding box center [777, 355] width 1514 height 1289
click at [1376, 360] on img at bounding box center [777, 355] width 1514 height 1289
drag, startPoint x: 1480, startPoint y: 282, endPoint x: 1464, endPoint y: 320, distance: 41.2
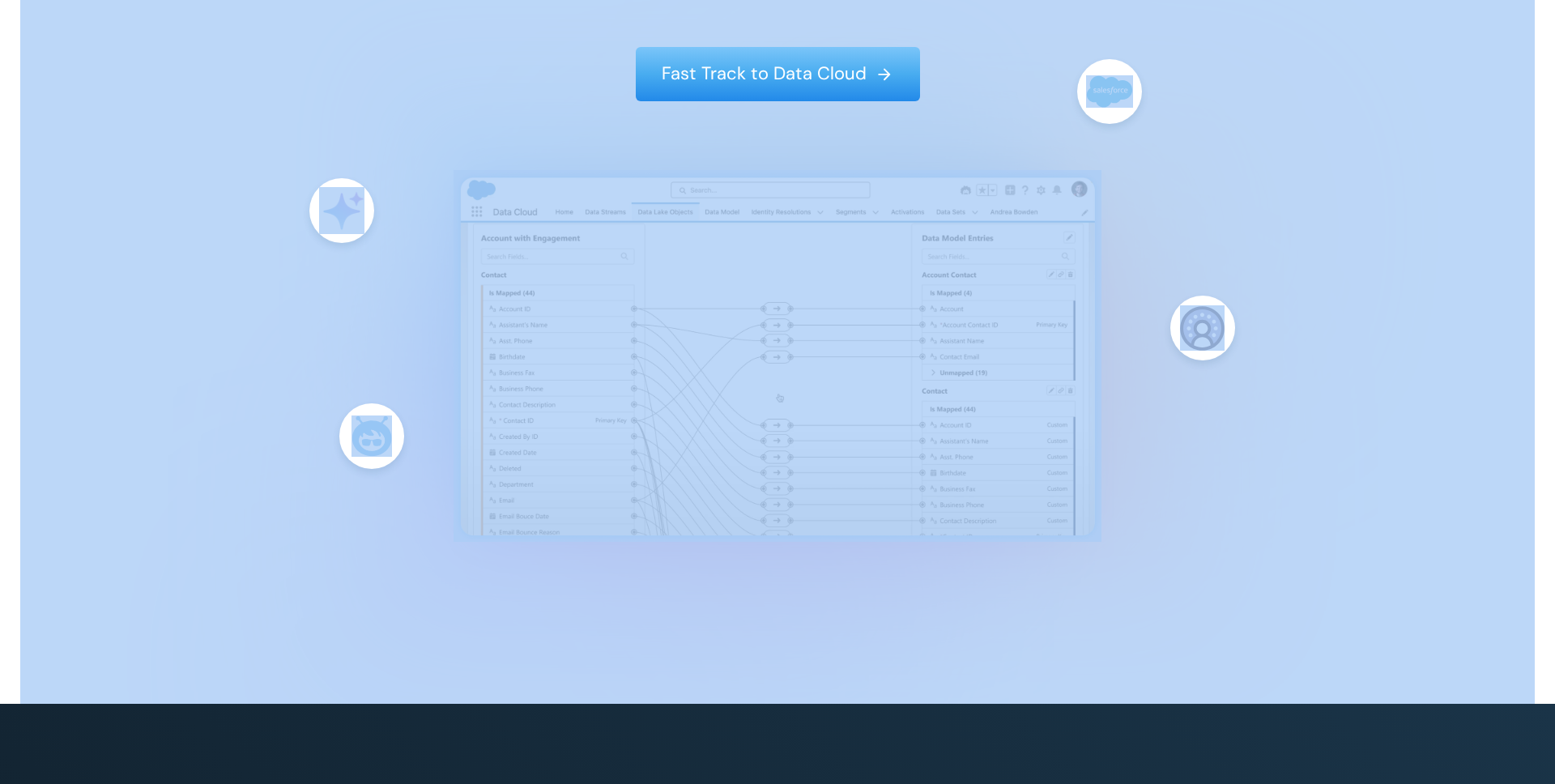
click at [1480, 283] on img at bounding box center [777, 355] width 1514 height 1289
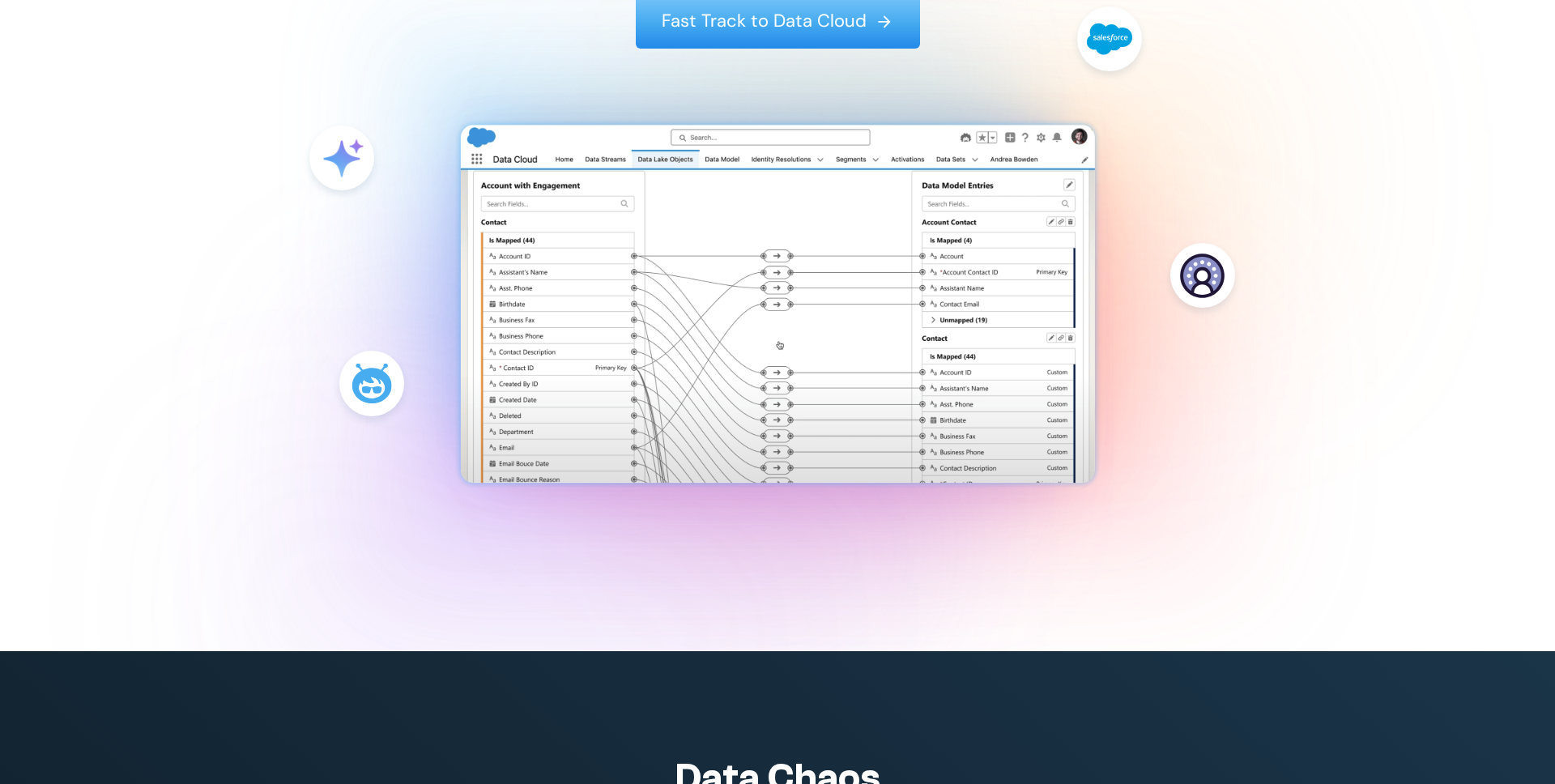
click at [921, 574] on img at bounding box center [777, 302] width 1514 height 1289
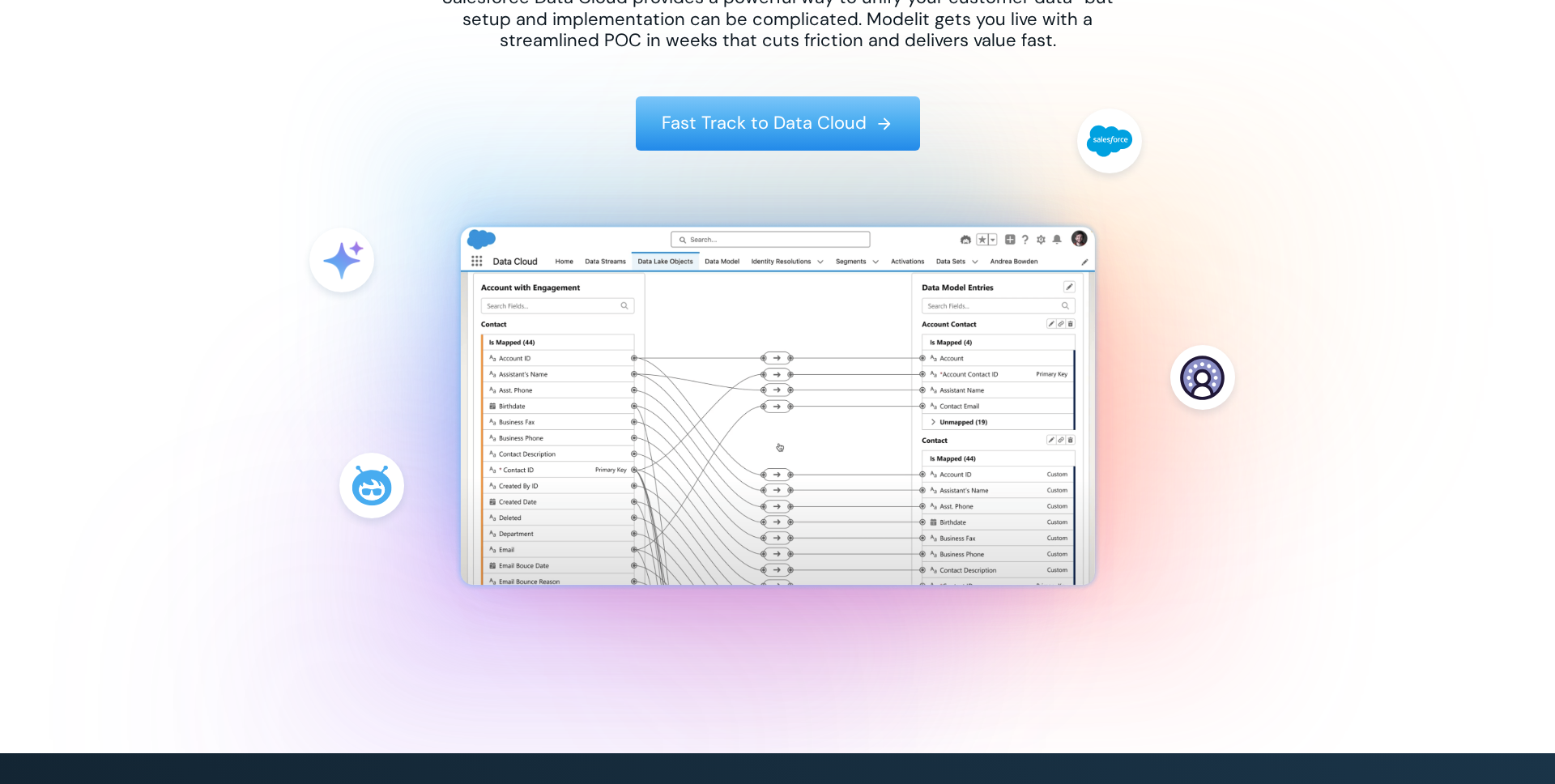
scroll to position [166, 0]
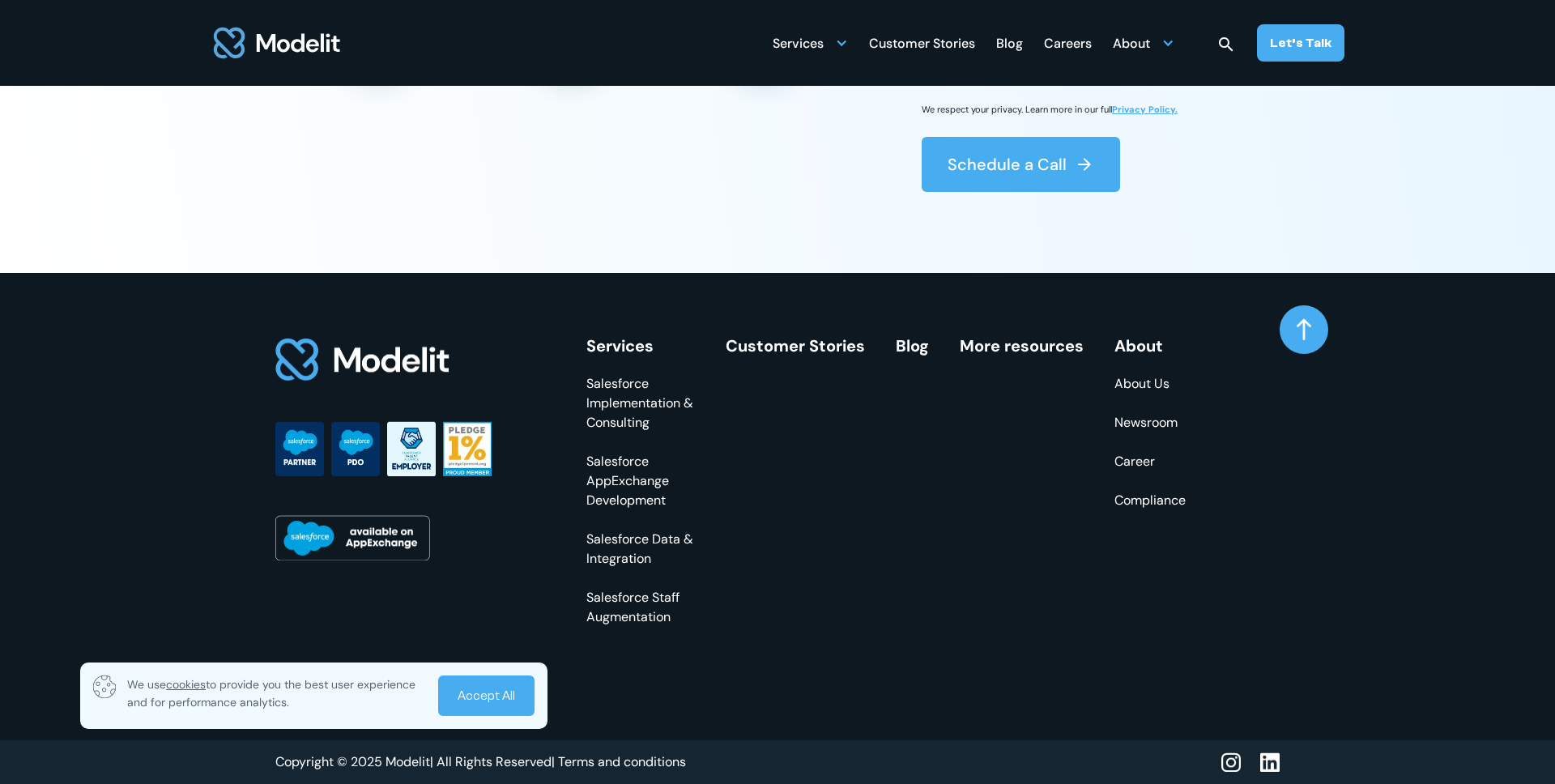
scroll to position [5872, 0]
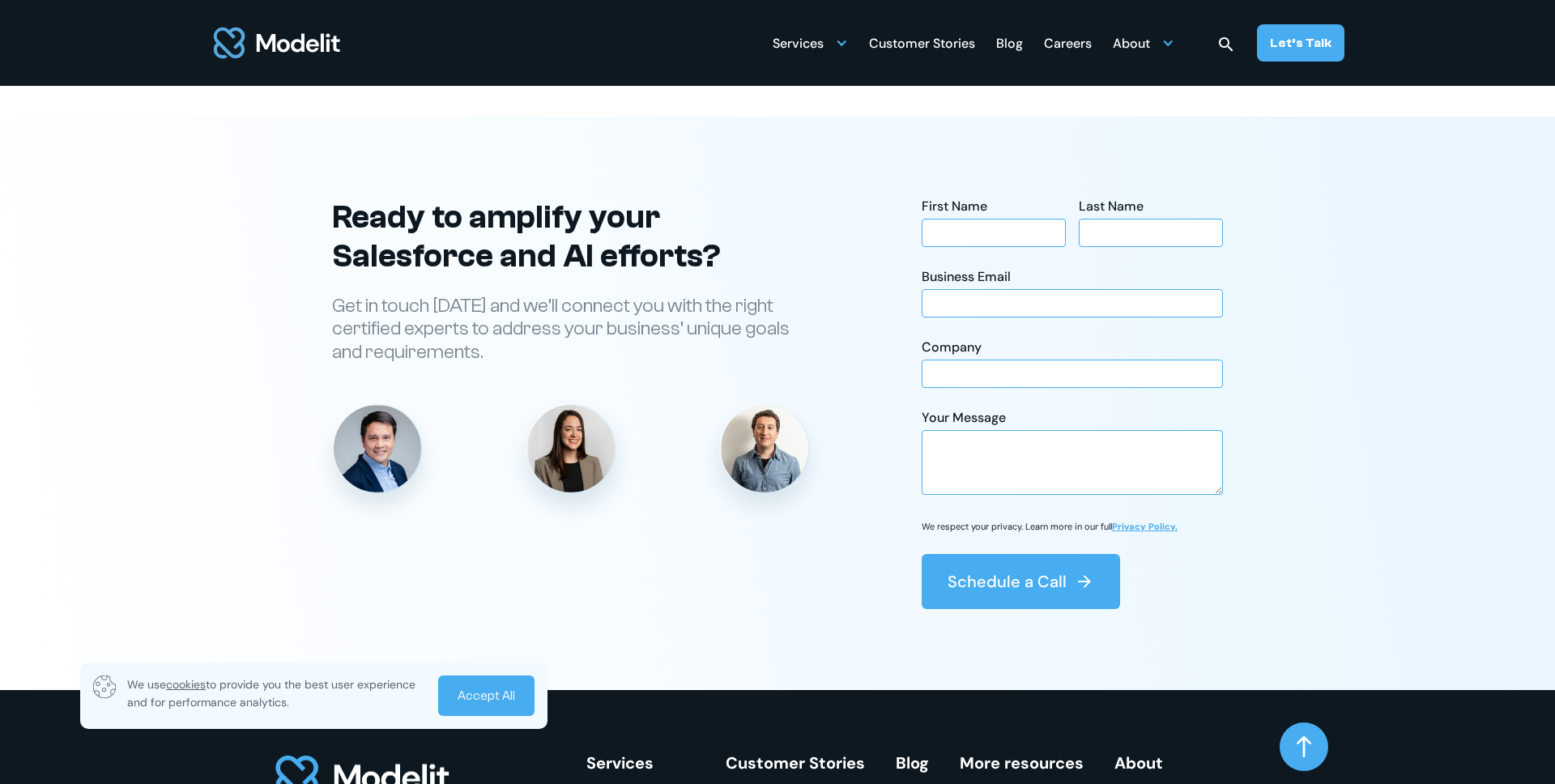
click at [158, 428] on section "Ready to grow your company? Let’s talk sales! Reach out [DATE] and we’ll connec…" at bounding box center [778, 403] width 1555 height 574
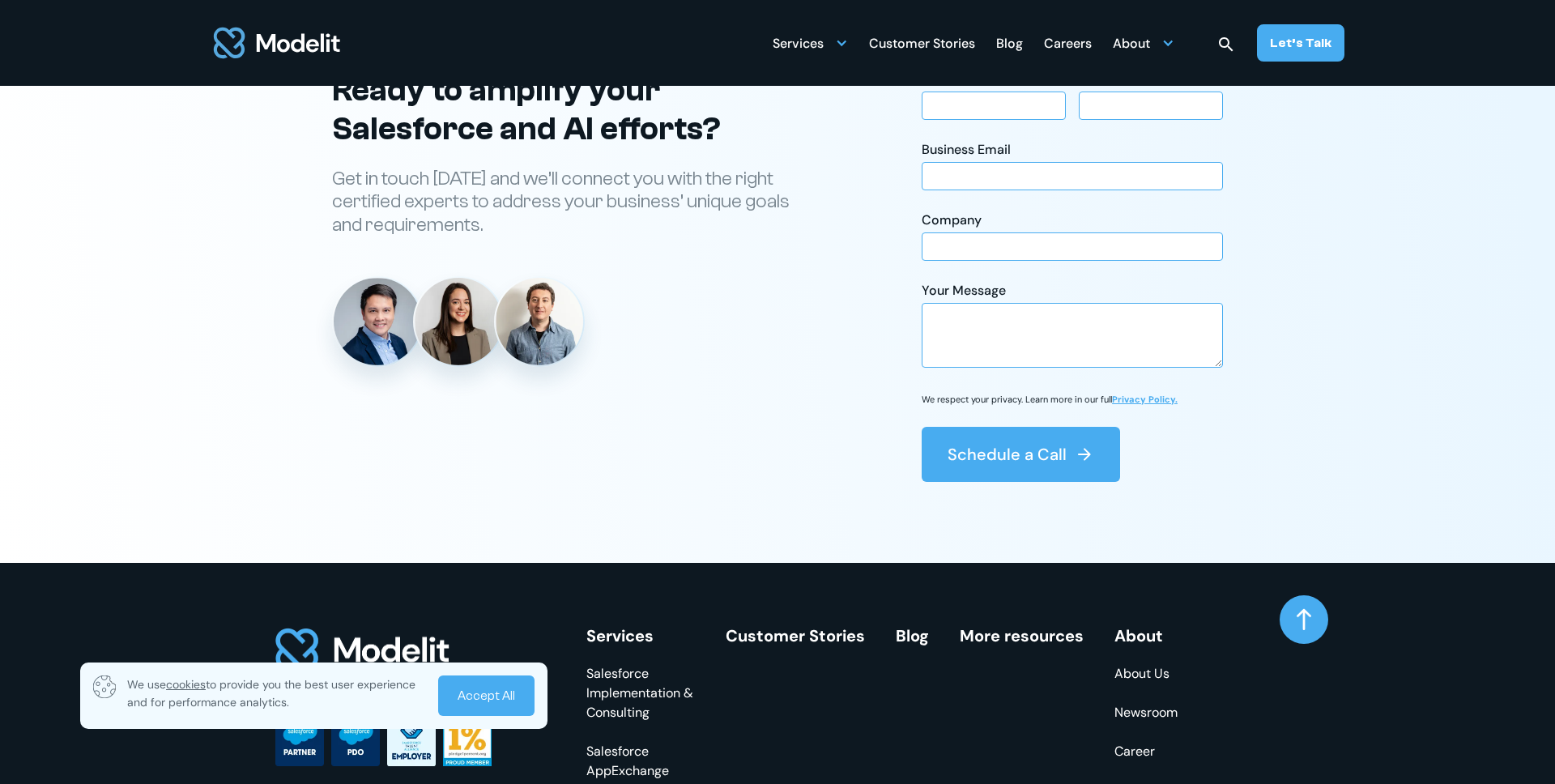
scroll to position [5917, 0]
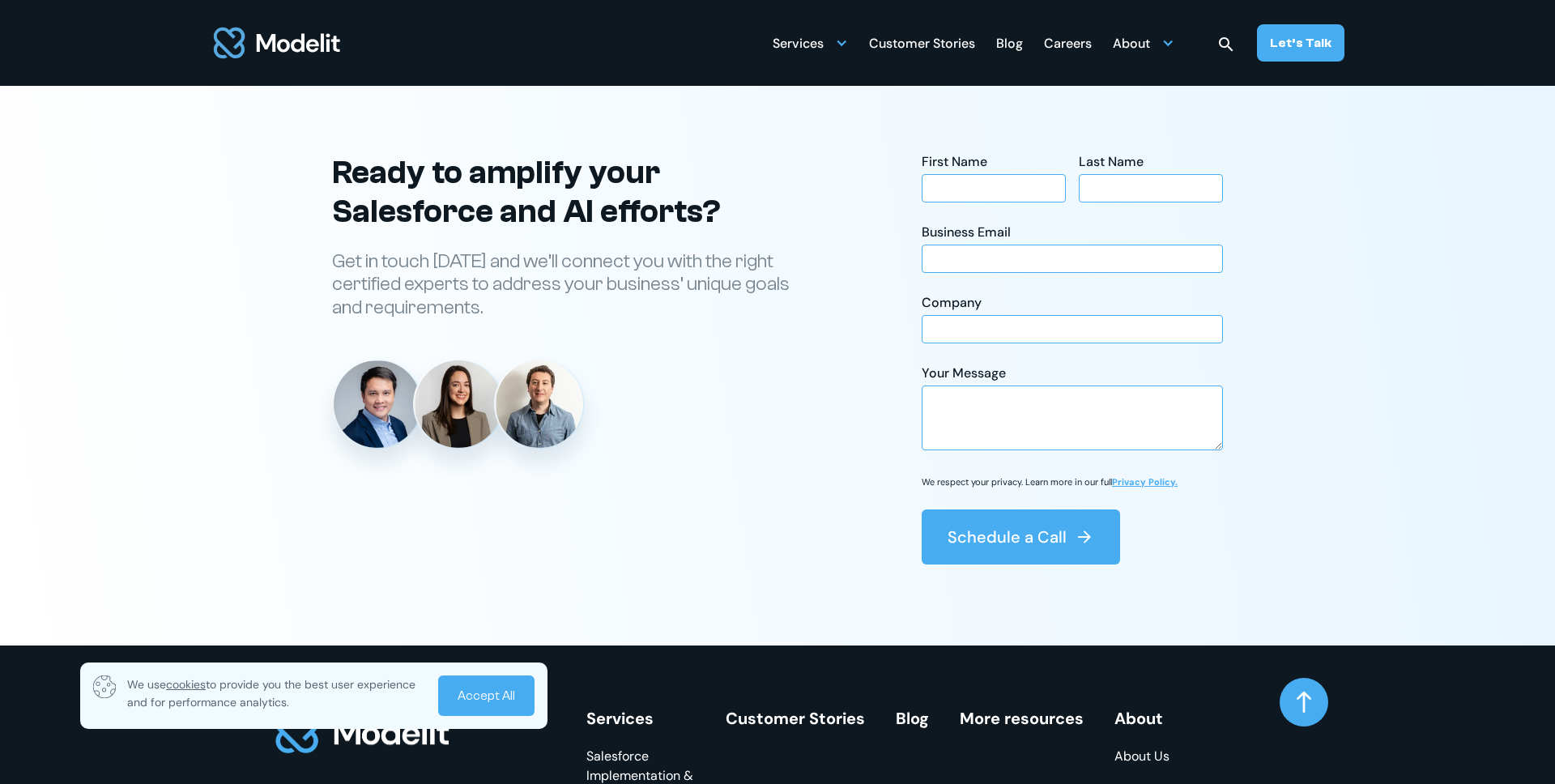
click at [917, 53] on div "Customer Stories" at bounding box center [922, 45] width 106 height 31
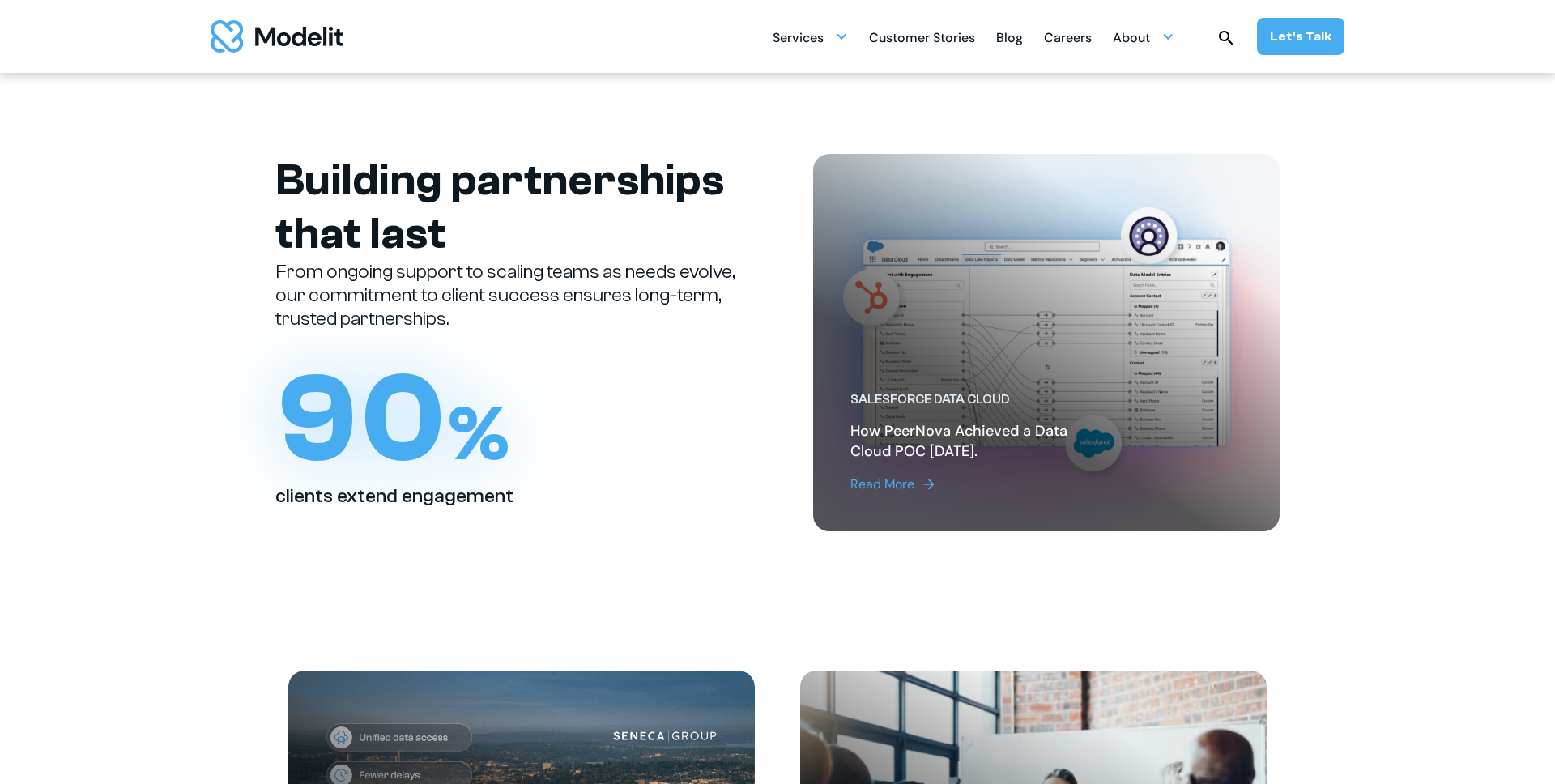
click at [709, 333] on div "Building partnerships that last From ongoing support to scaling teams as needs …" at bounding box center [508, 331] width 466 height 354
click at [996, 325] on aside at bounding box center [1046, 343] width 466 height 378
click at [883, 483] on div "Read More" at bounding box center [882, 483] width 64 height 19
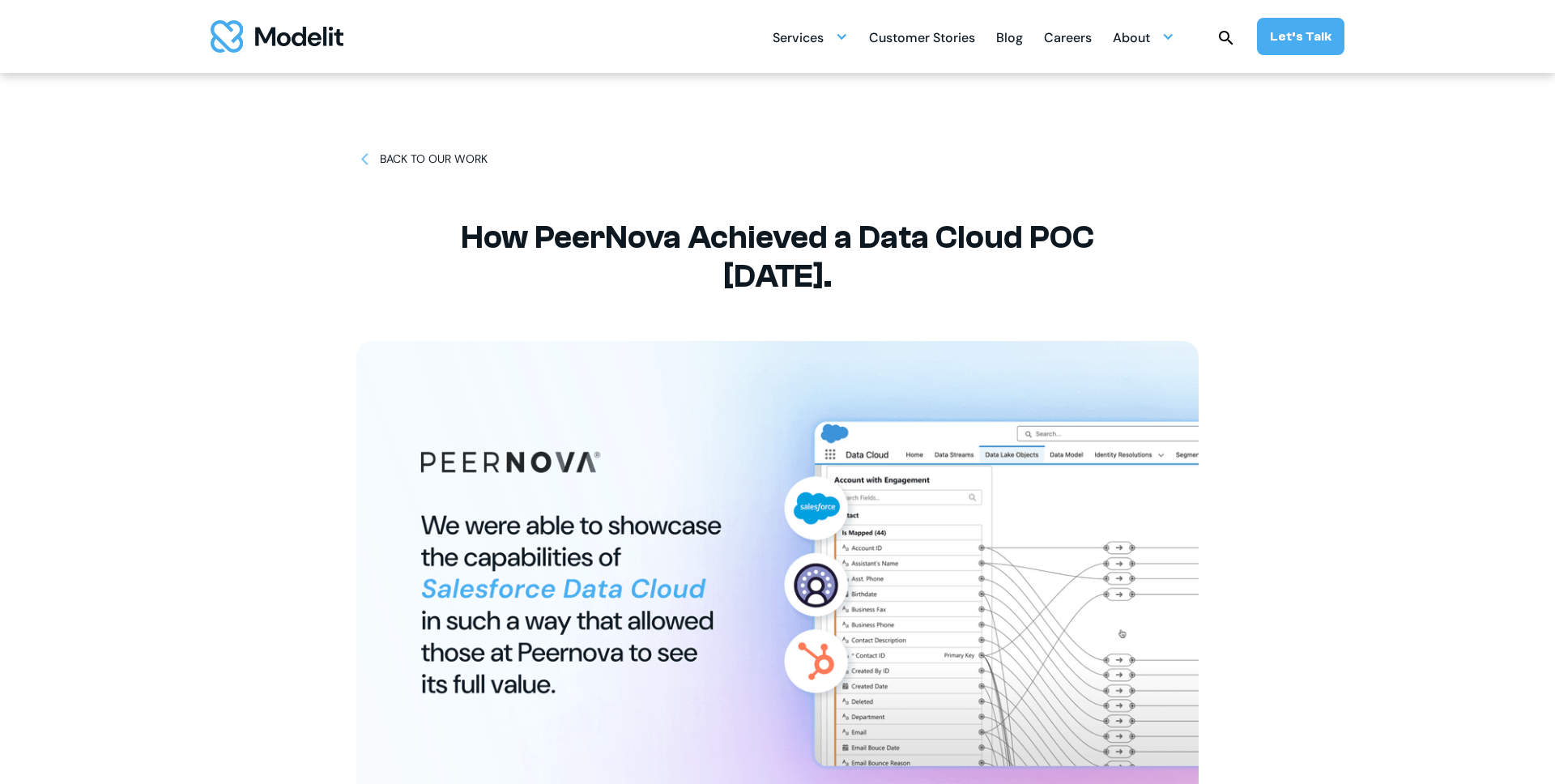
click at [280, 37] on img "home" at bounding box center [277, 36] width 132 height 32
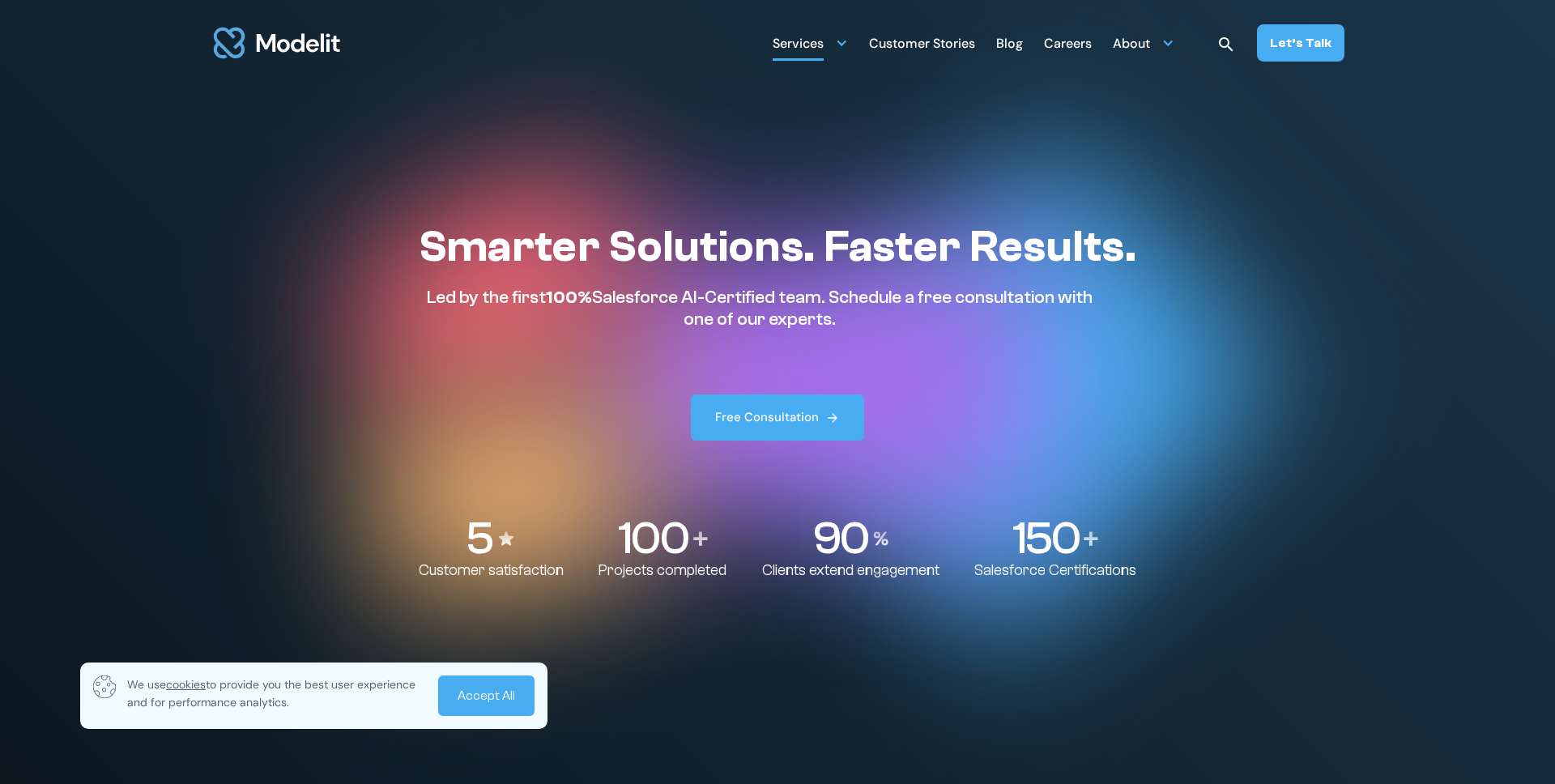
click at [830, 44] on div "Services" at bounding box center [810, 42] width 75 height 31
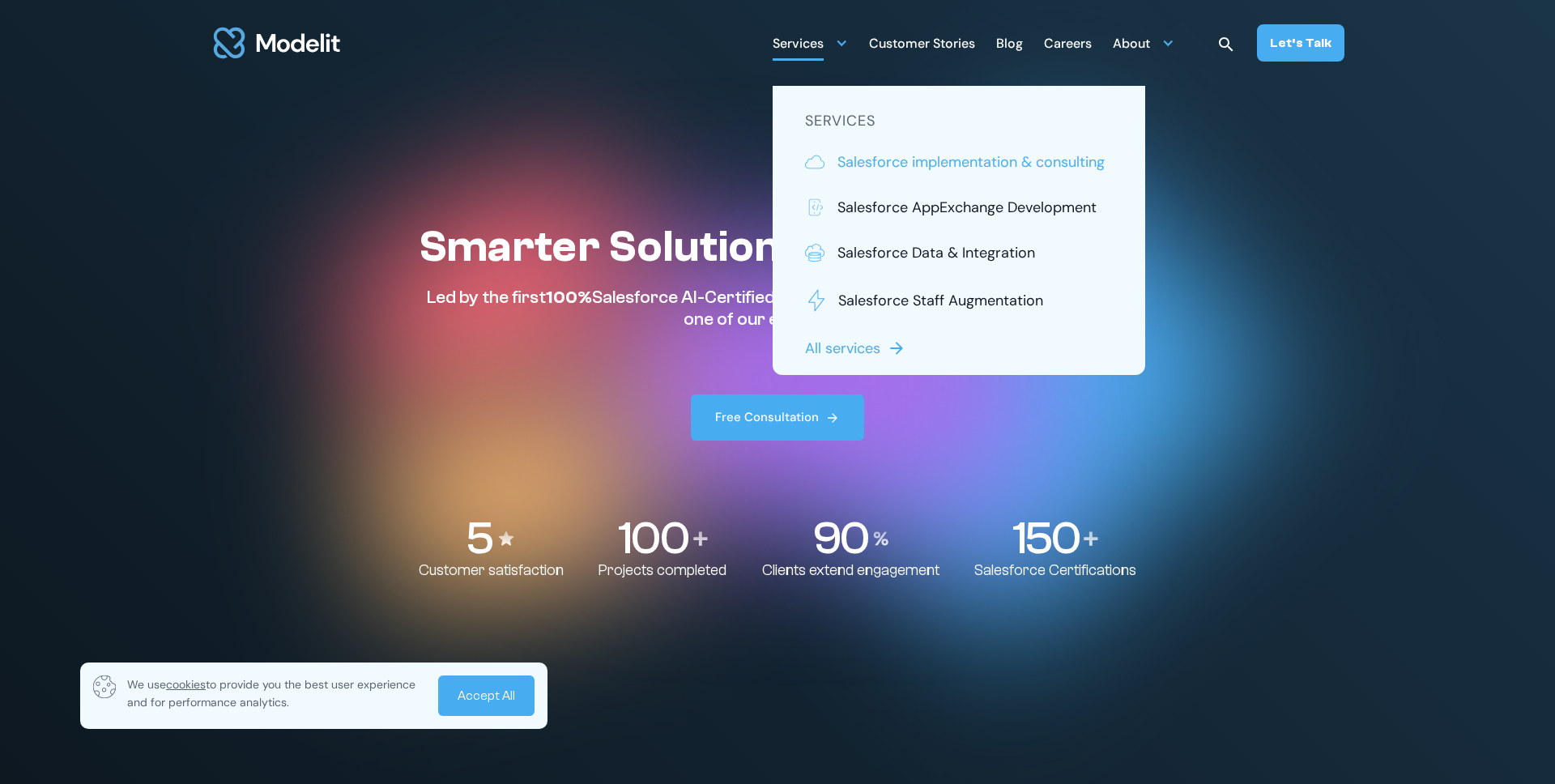
click at [858, 154] on p "Salesforce implementation & consulting" at bounding box center [970, 161] width 267 height 21
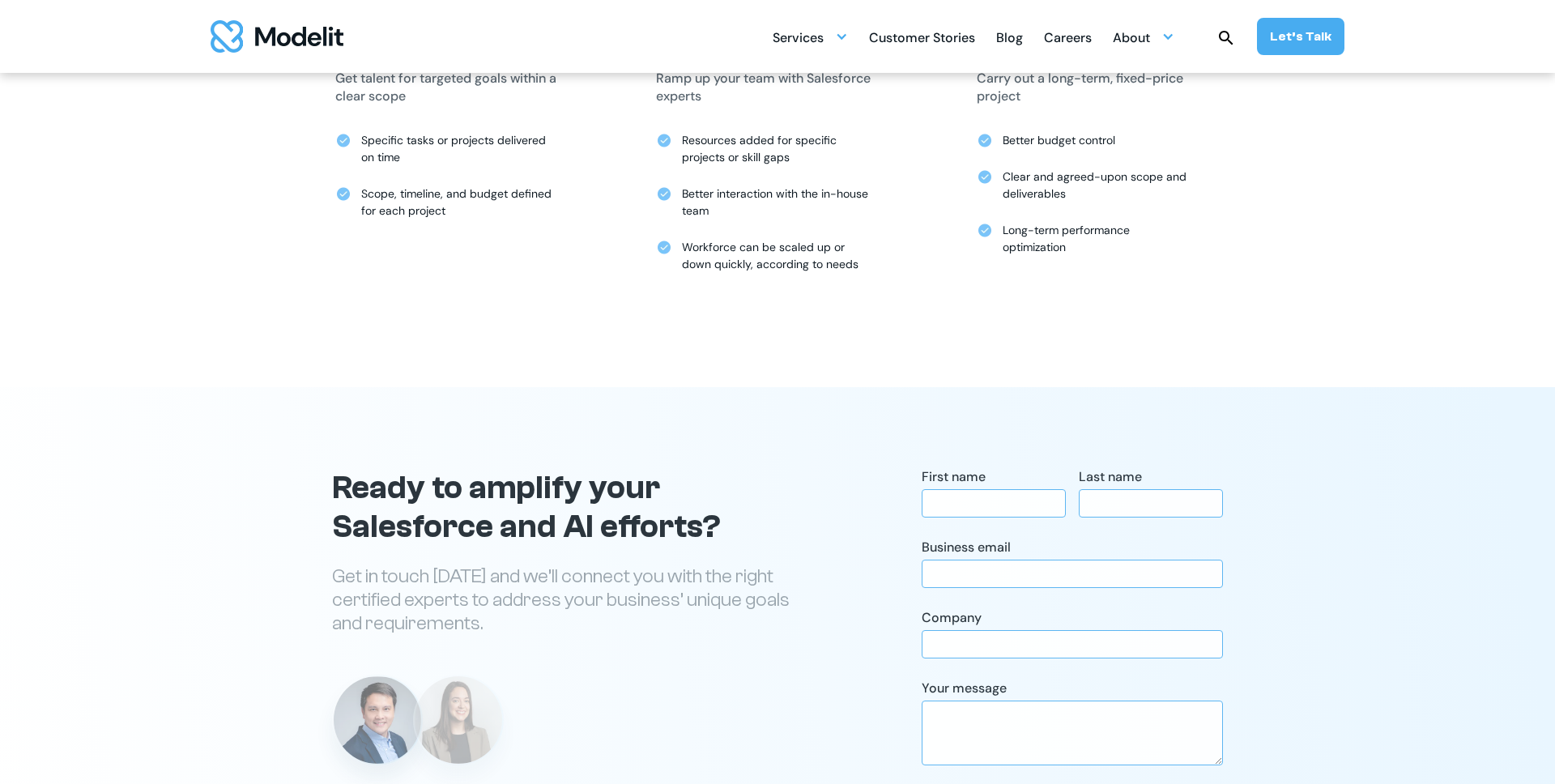
scroll to position [4619, 0]
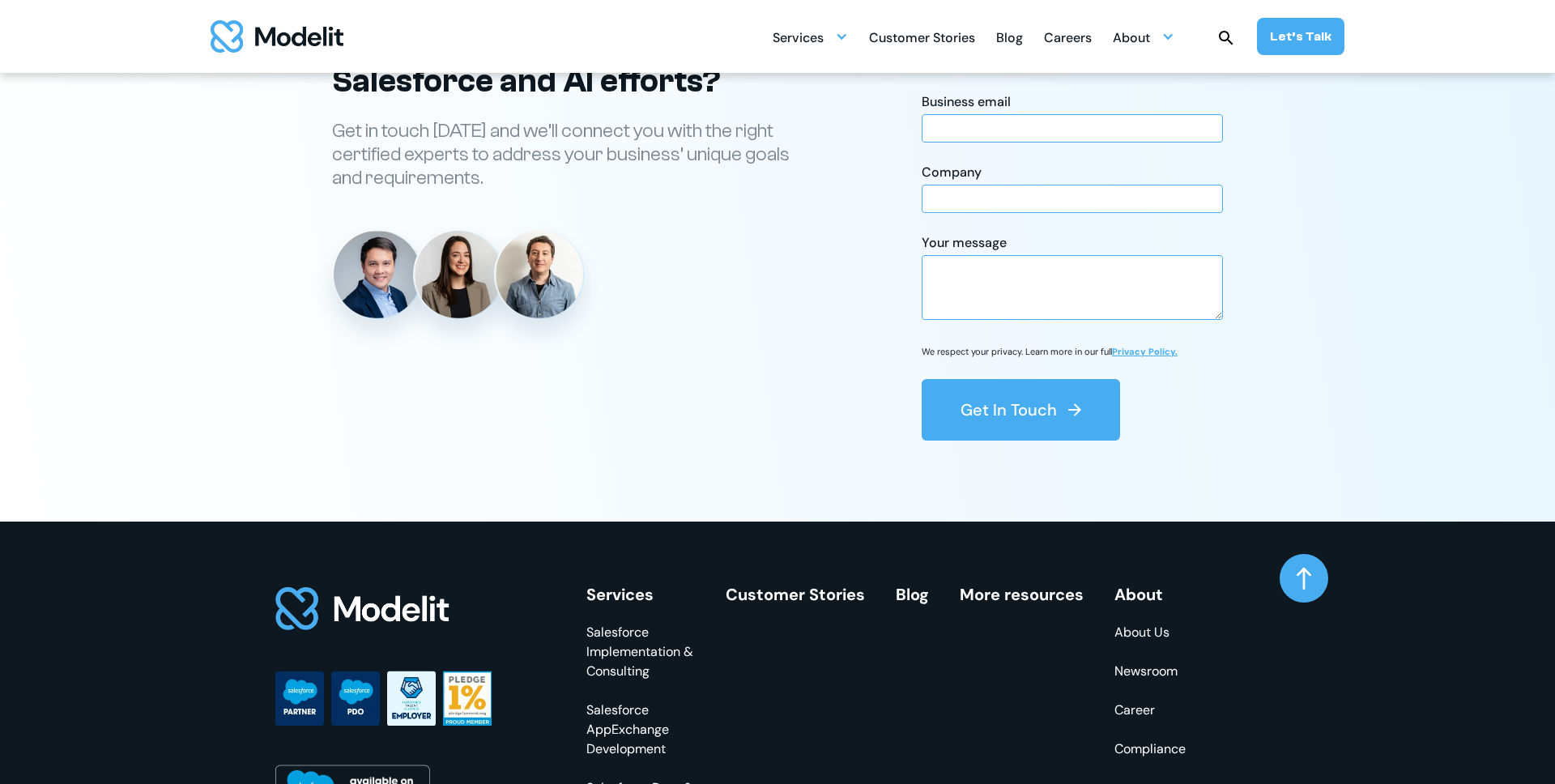
click at [325, 28] on img "home" at bounding box center [277, 36] width 132 height 32
